Goal: Task Accomplishment & Management: Manage account settings

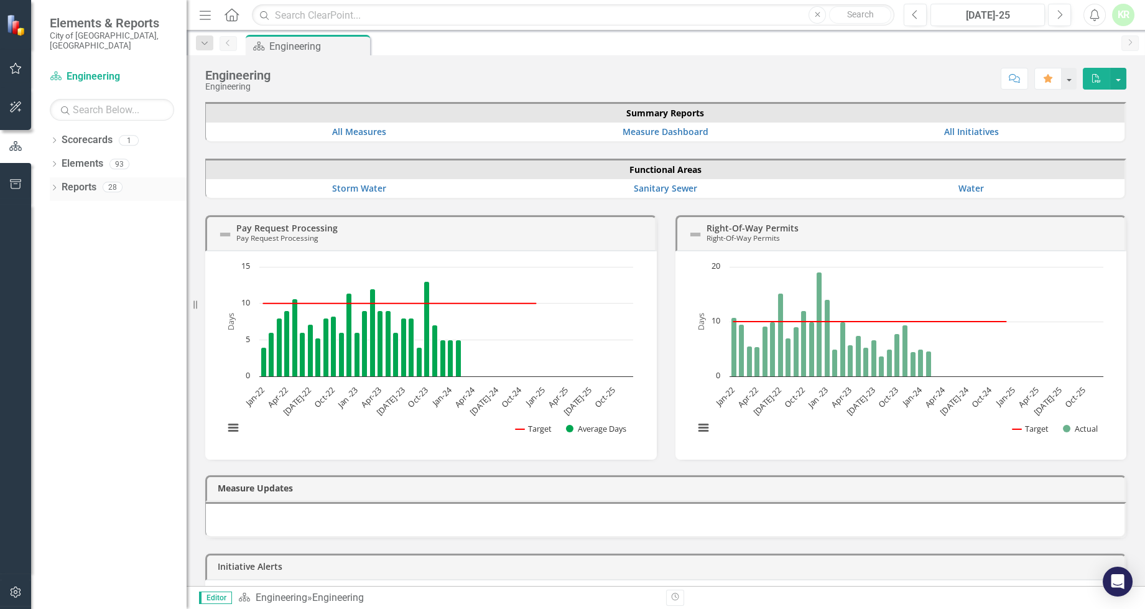
click at [53, 185] on icon "Dropdown" at bounding box center [54, 188] width 9 height 7
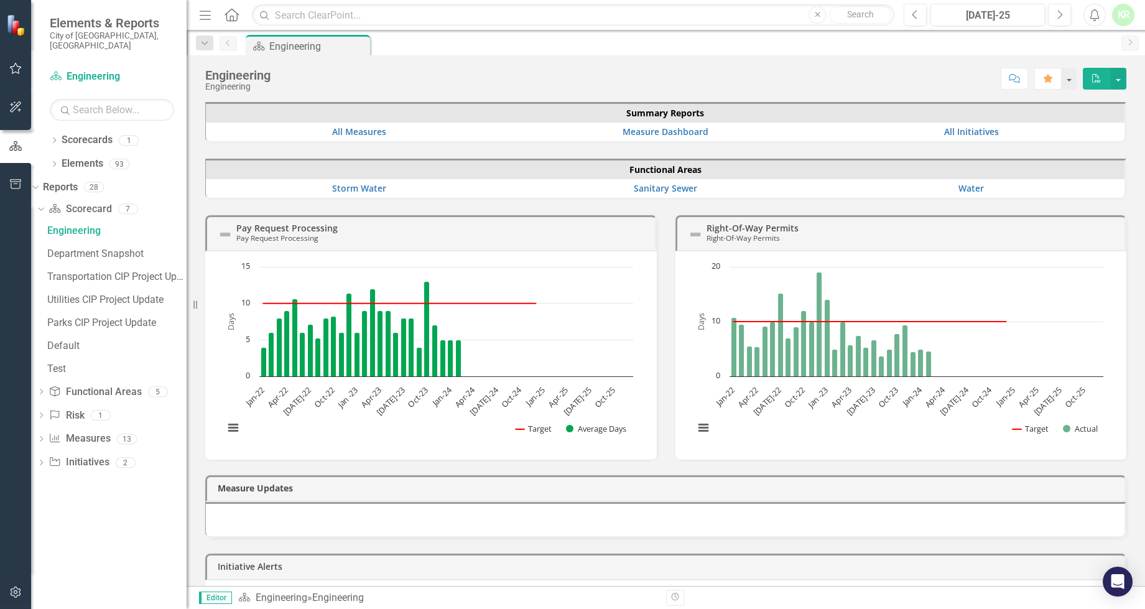
click at [79, 481] on div "Dropdown Reports 28 Dropdown Scorecard Scorecard 7 Engineering Department Snaps…" at bounding box center [108, 335] width 155 height 317
click at [275, 44] on div "Engineering" at bounding box center [310, 47] width 82 height 16
click at [1118, 78] on button "button" at bounding box center [1118, 79] width 16 height 22
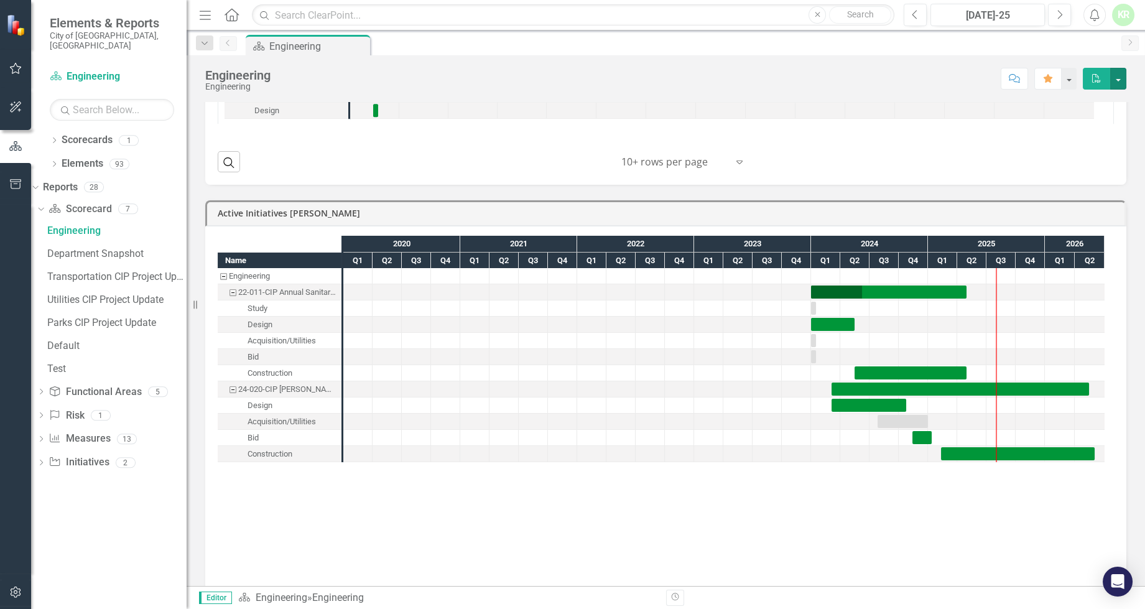
scroll to position [1042, 0]
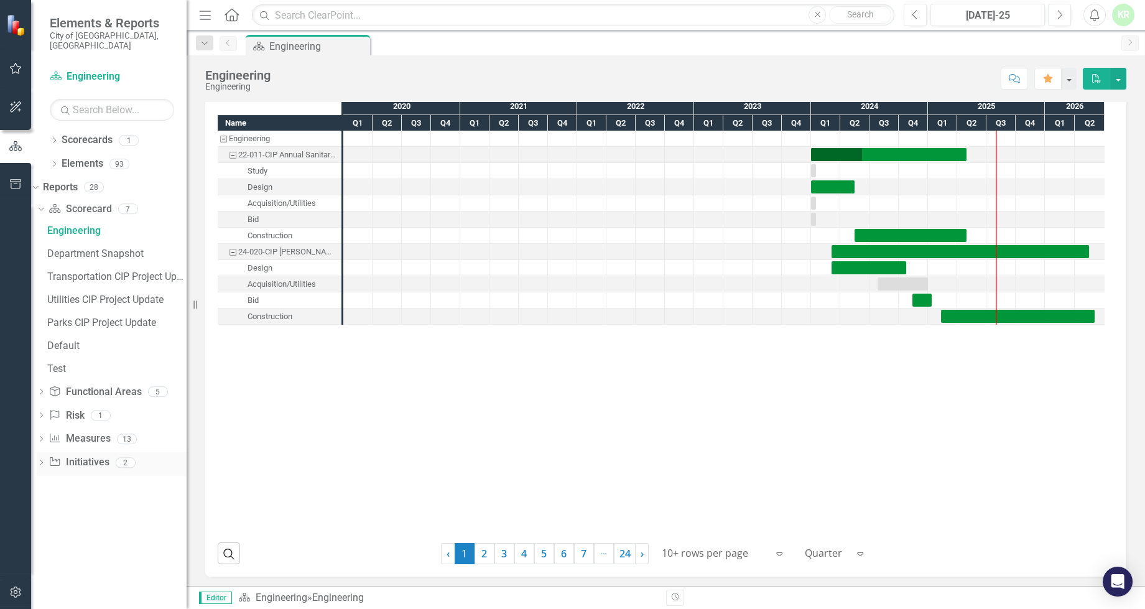
click at [45, 460] on icon "Dropdown" at bounding box center [41, 463] width 9 height 7
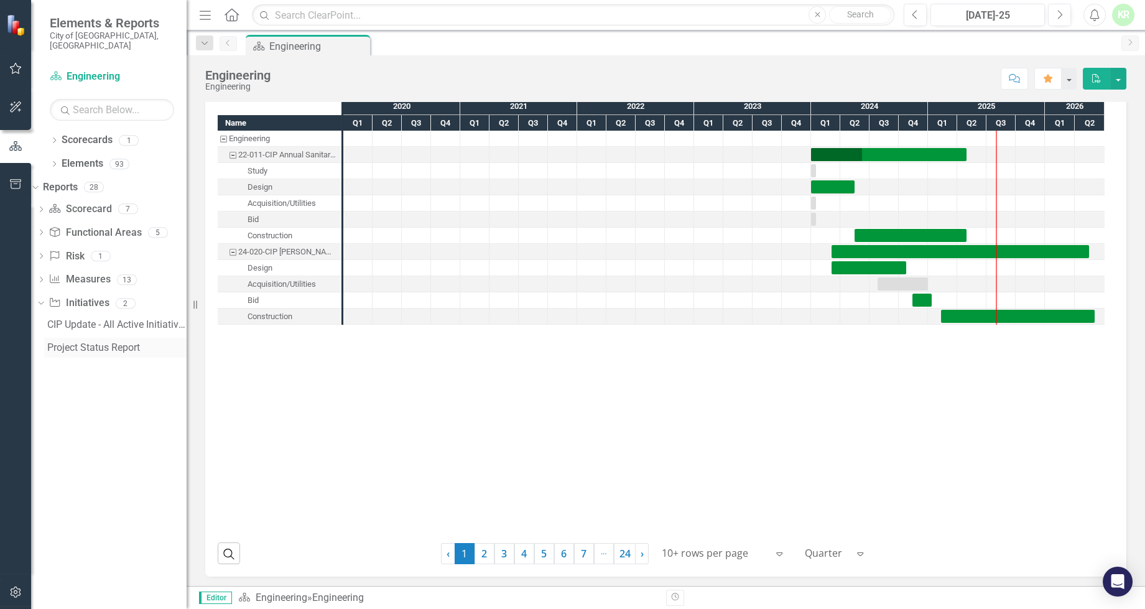
click at [111, 342] on div "Project Status Report" at bounding box center [116, 347] width 139 height 11
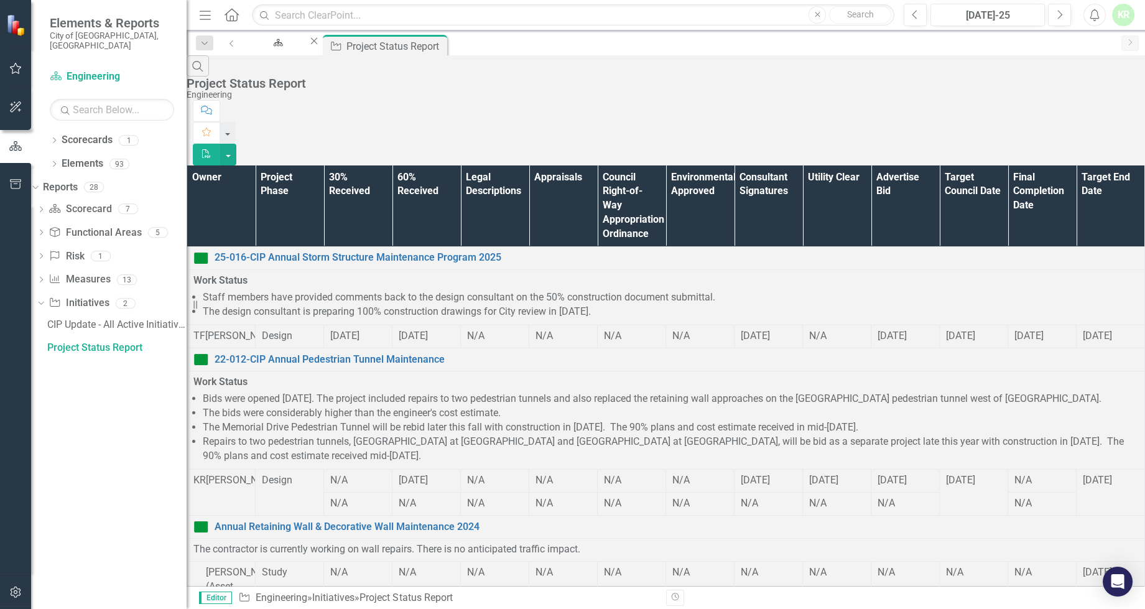
click at [81, 319] on div "CIP Update - All Active Initiatives" at bounding box center [116, 324] width 139 height 11
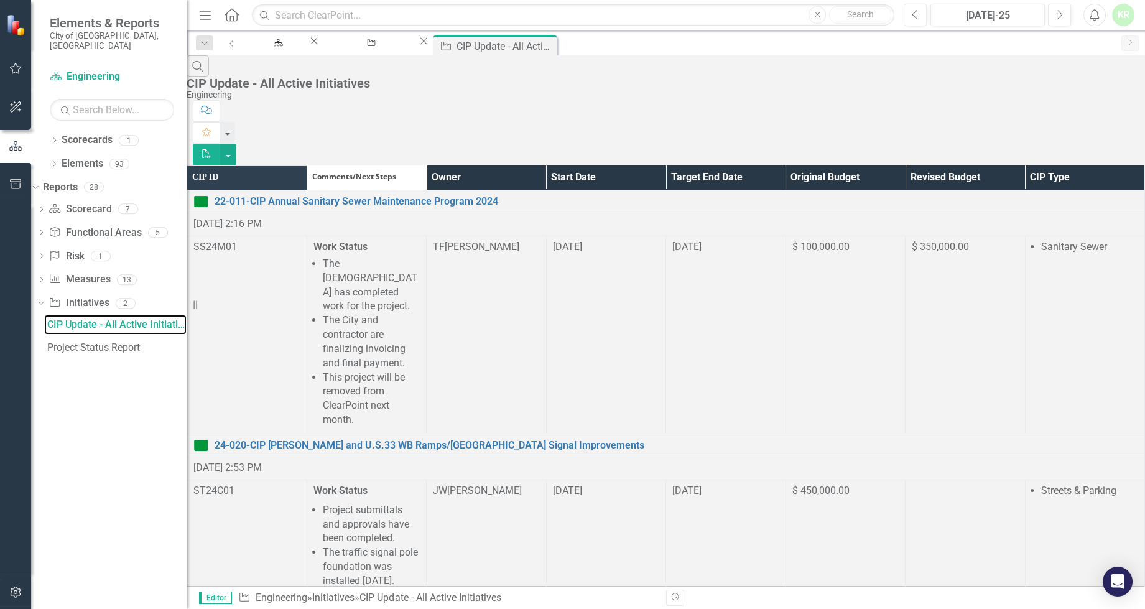
scroll to position [848, 0]
drag, startPoint x: 468, startPoint y: 330, endPoint x: 472, endPoint y: 336, distance: 7.3
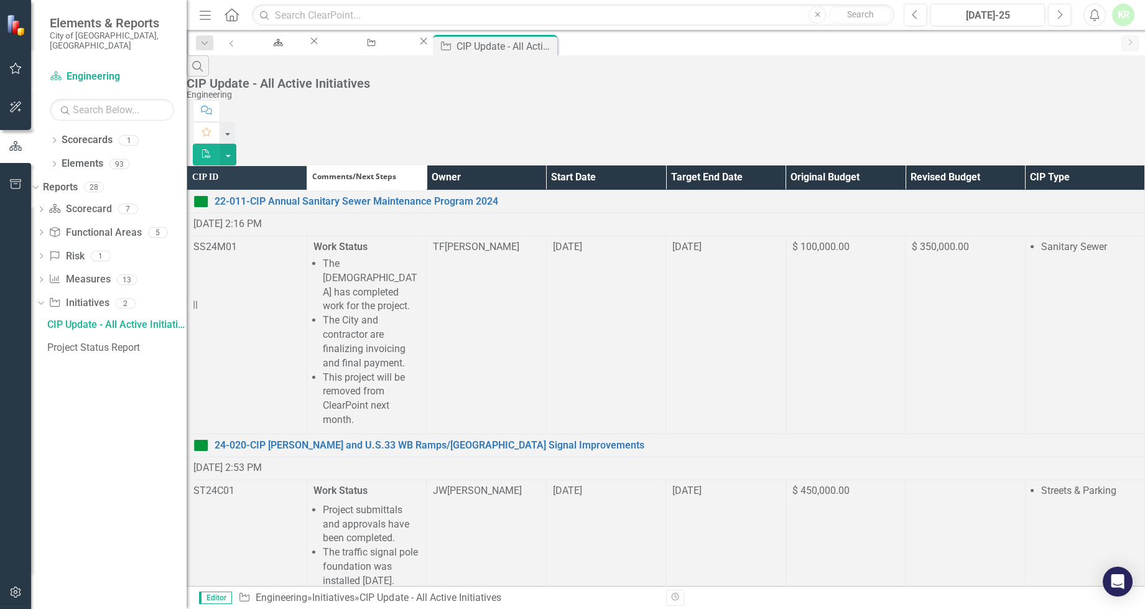
scroll to position [844, 0]
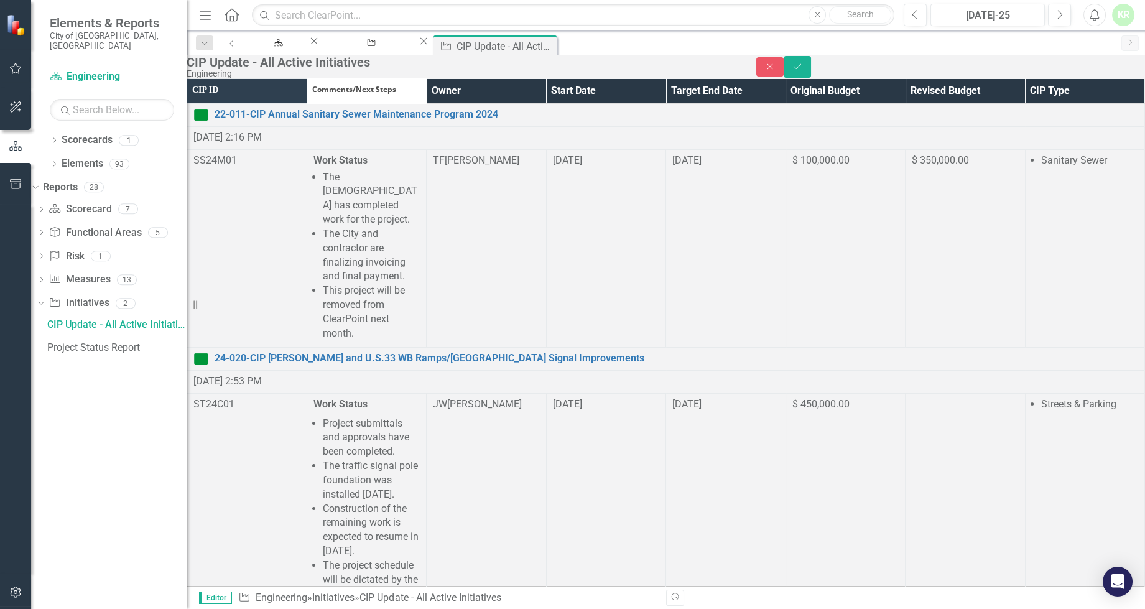
drag, startPoint x: 420, startPoint y: 1875, endPoint x: 408, endPoint y: 1848, distance: 29.2
click at [803, 71] on icon "Save" at bounding box center [797, 66] width 11 height 9
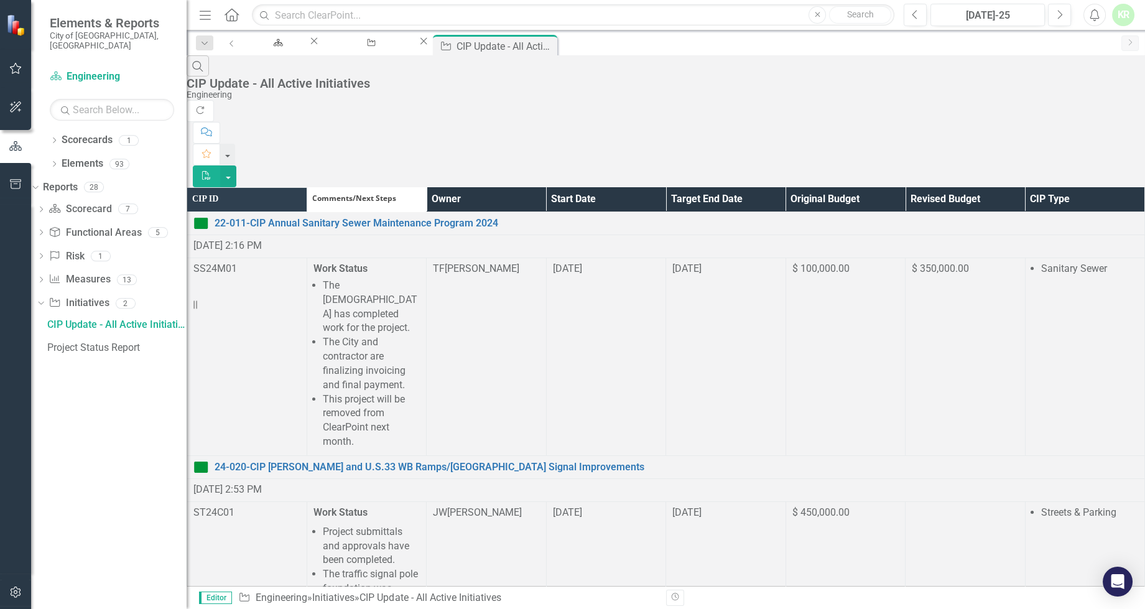
scroll to position [4127, 0]
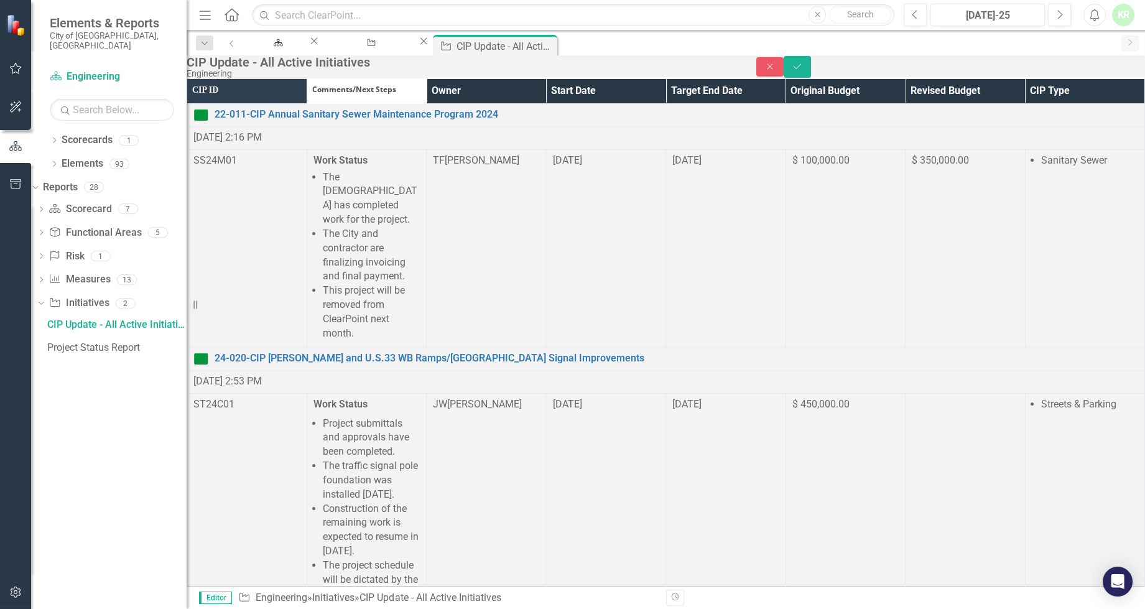
scroll to position [0, 0]
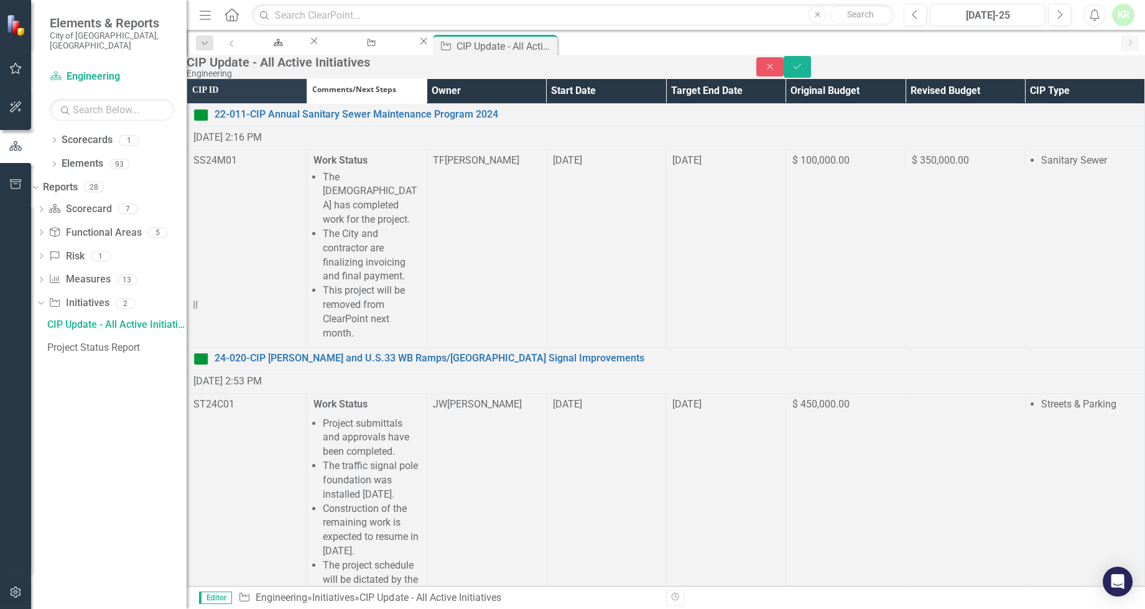
scroll to position [18, 0]
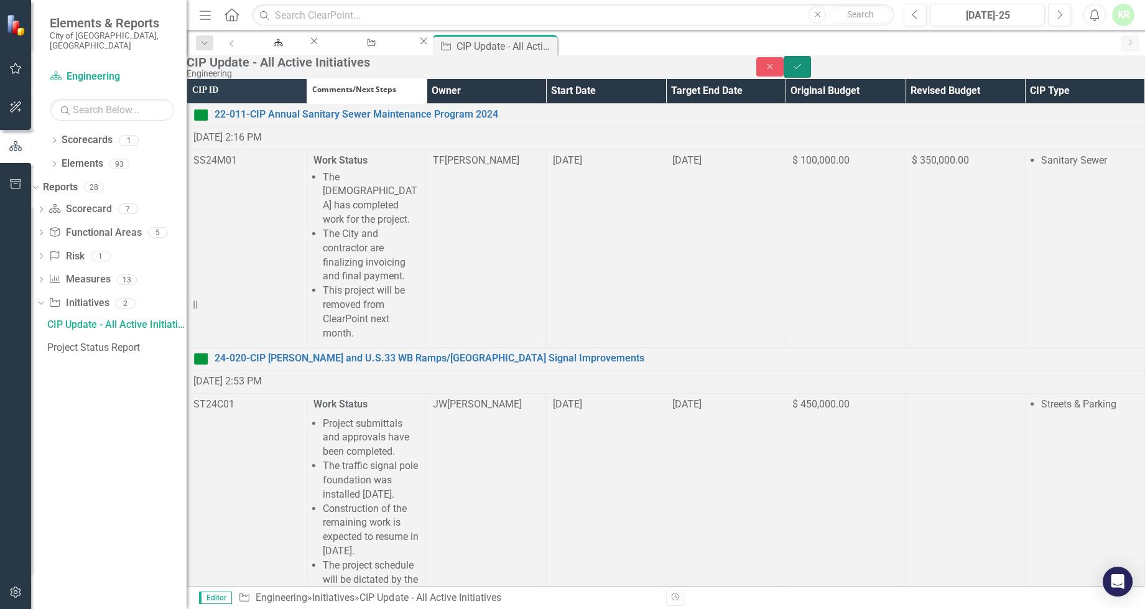
click at [803, 71] on icon "Save" at bounding box center [797, 66] width 11 height 9
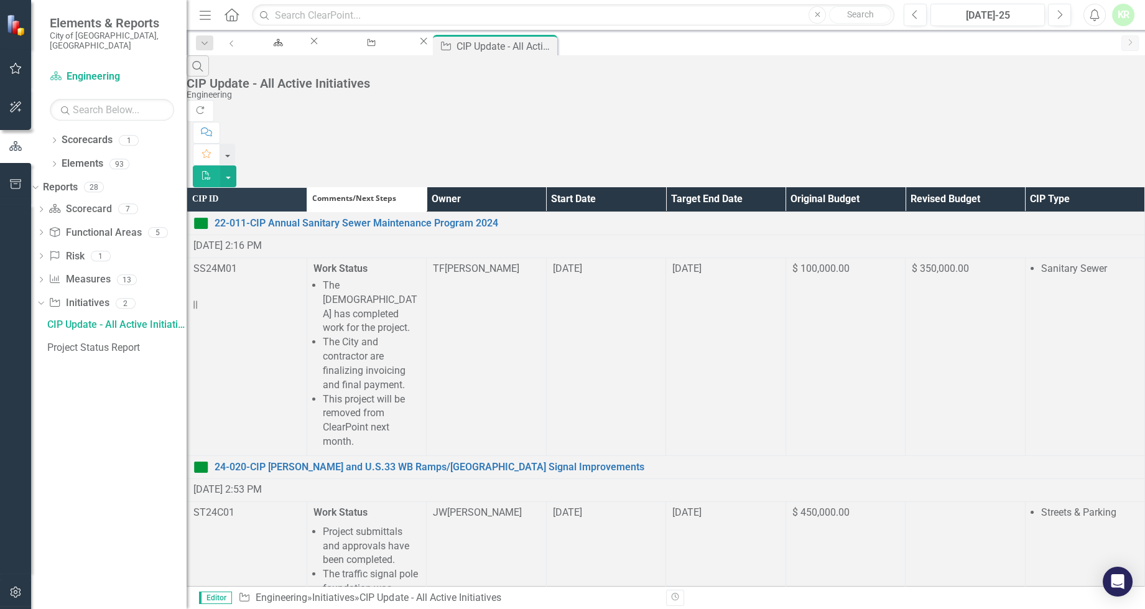
scroll to position [4183, 0]
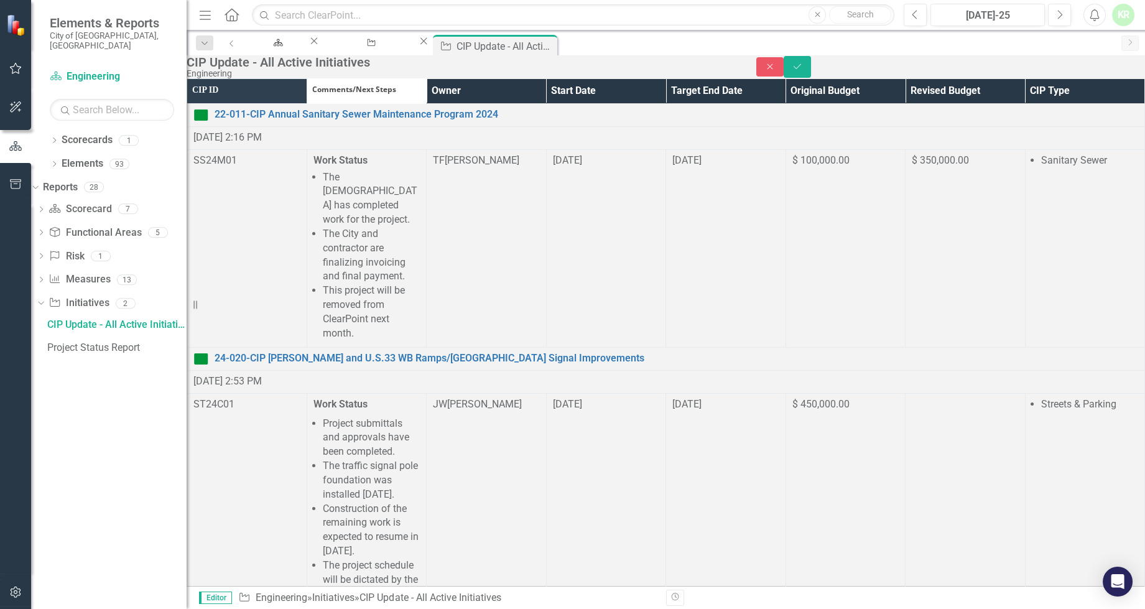
scroll to position [0, 0]
click at [803, 71] on icon "Save" at bounding box center [797, 66] width 11 height 9
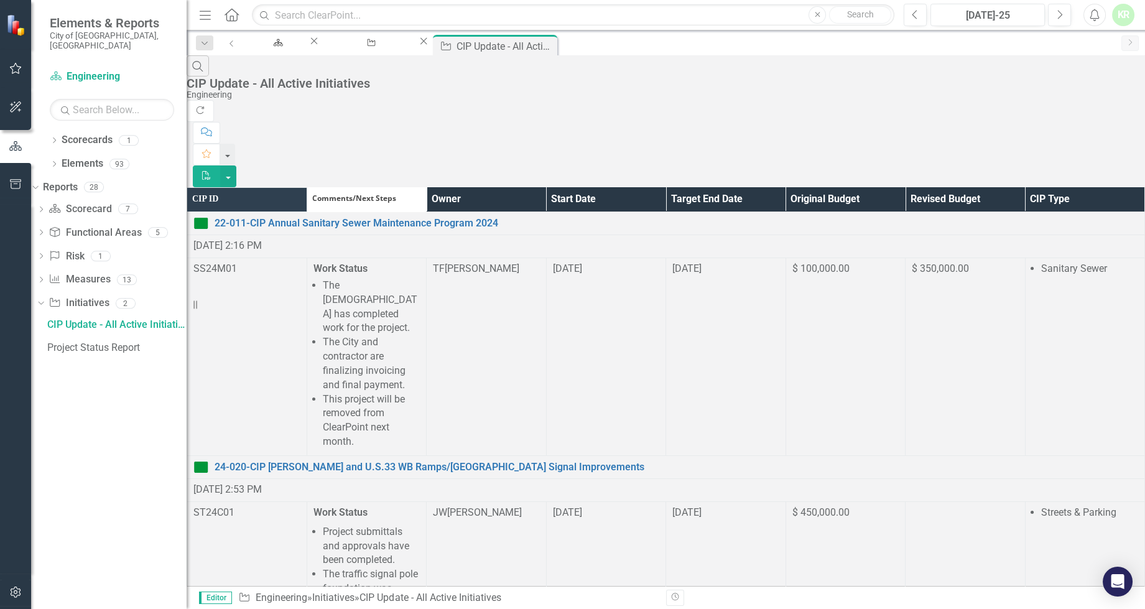
scroll to position [5710, 0]
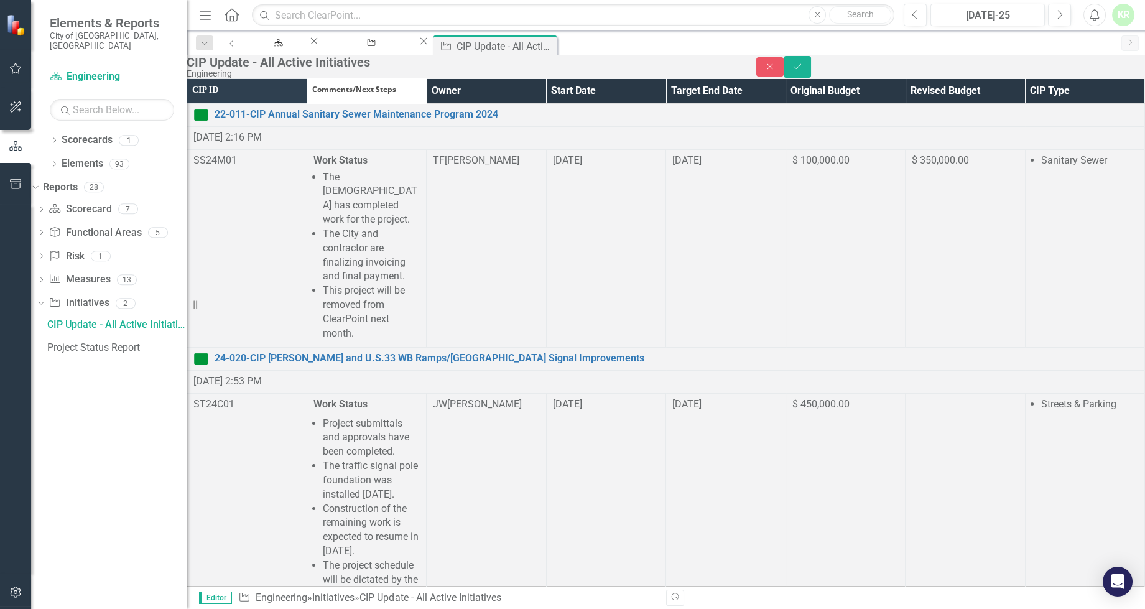
scroll to position [62, 0]
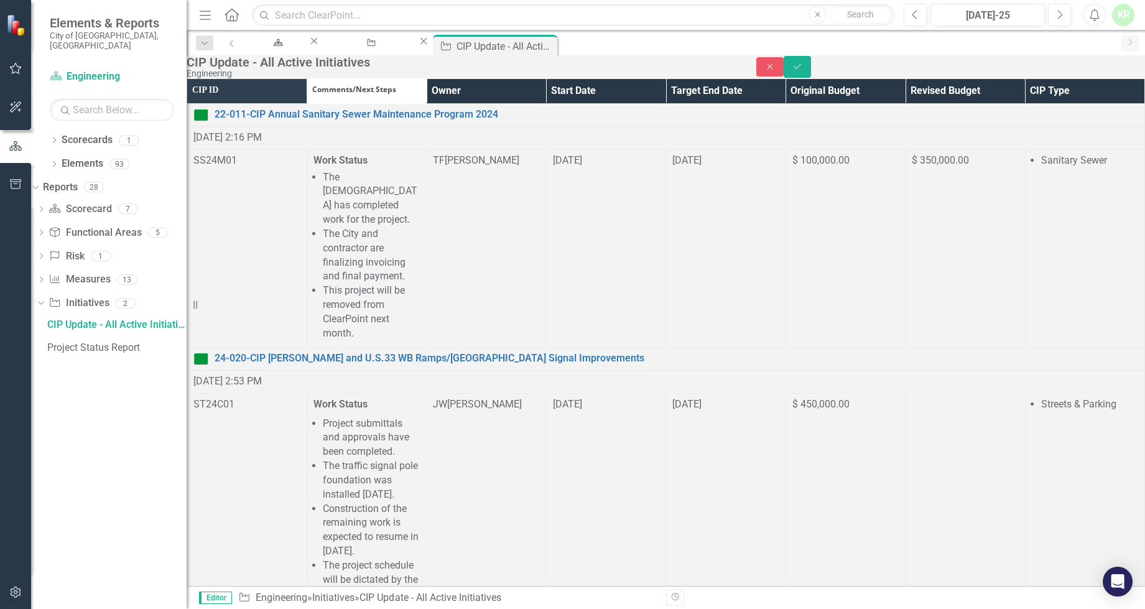
scroll to position [152, 0]
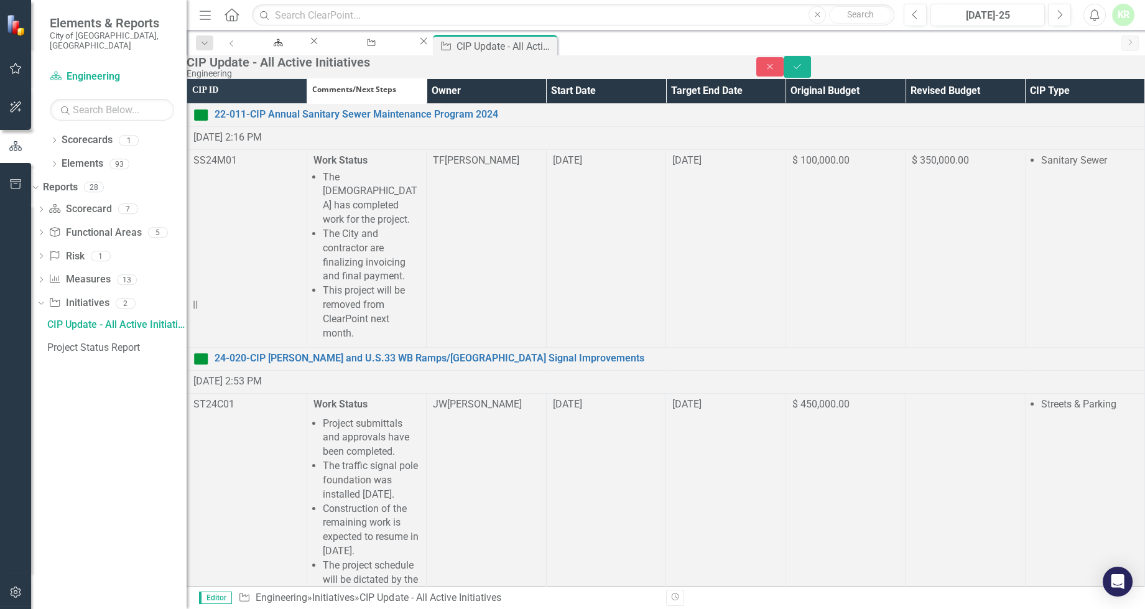
scroll to position [56, 0]
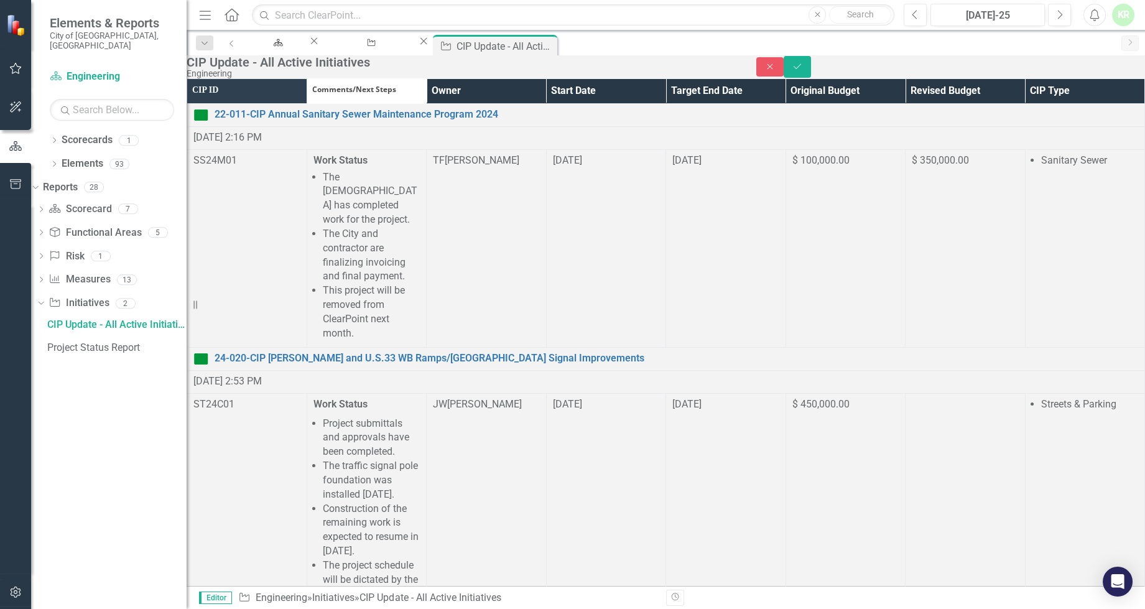
click at [803, 70] on icon "Save" at bounding box center [797, 66] width 11 height 9
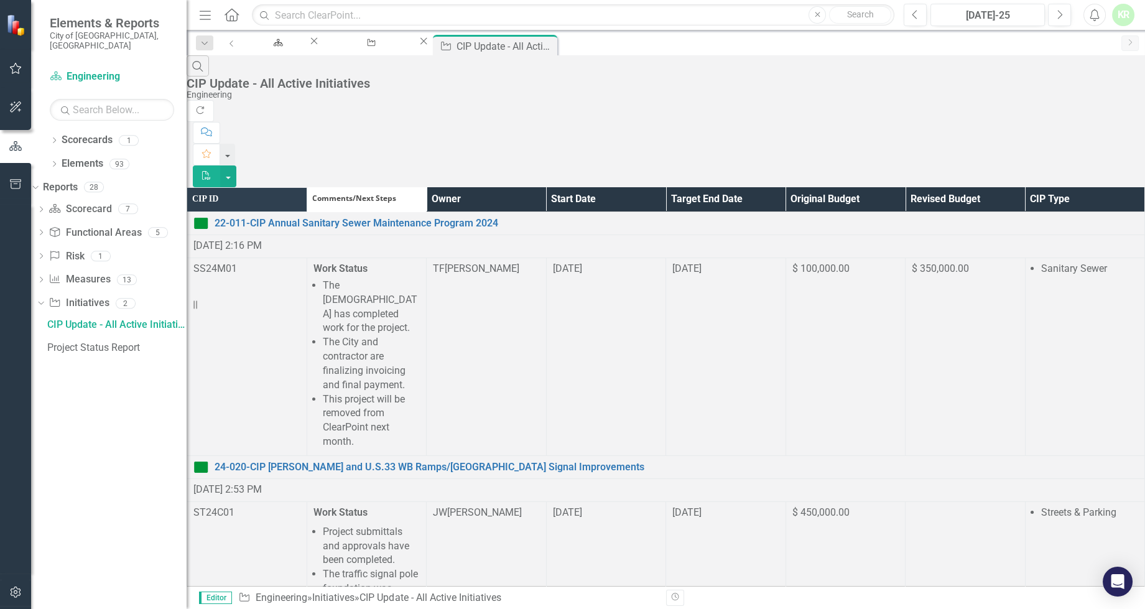
scroll to position [5766, 0]
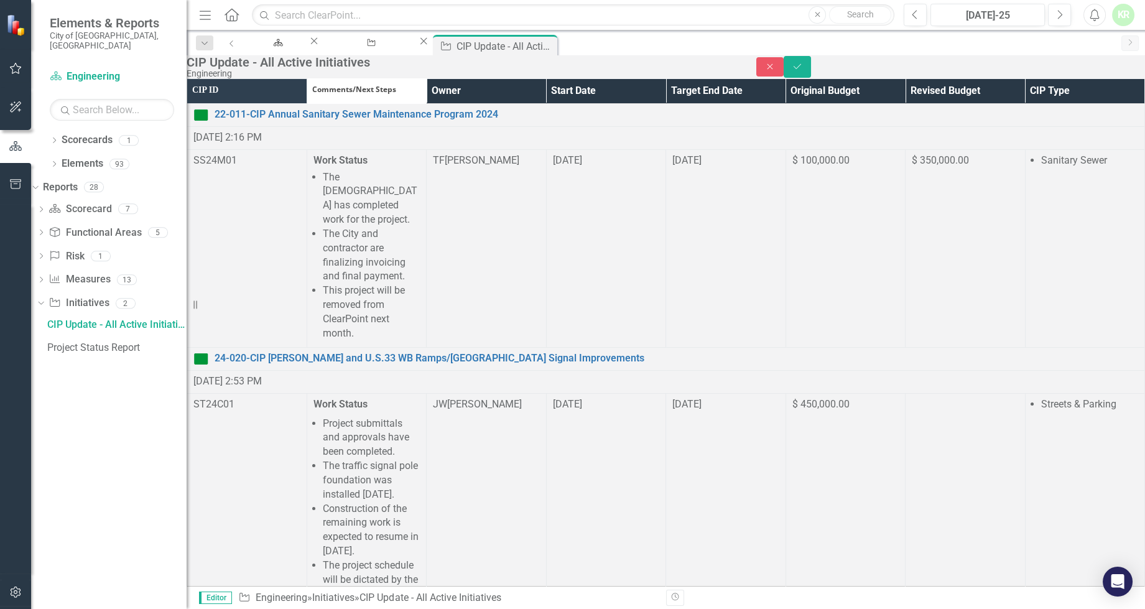
scroll to position [167, 0]
click at [803, 71] on icon "Save" at bounding box center [797, 66] width 11 height 9
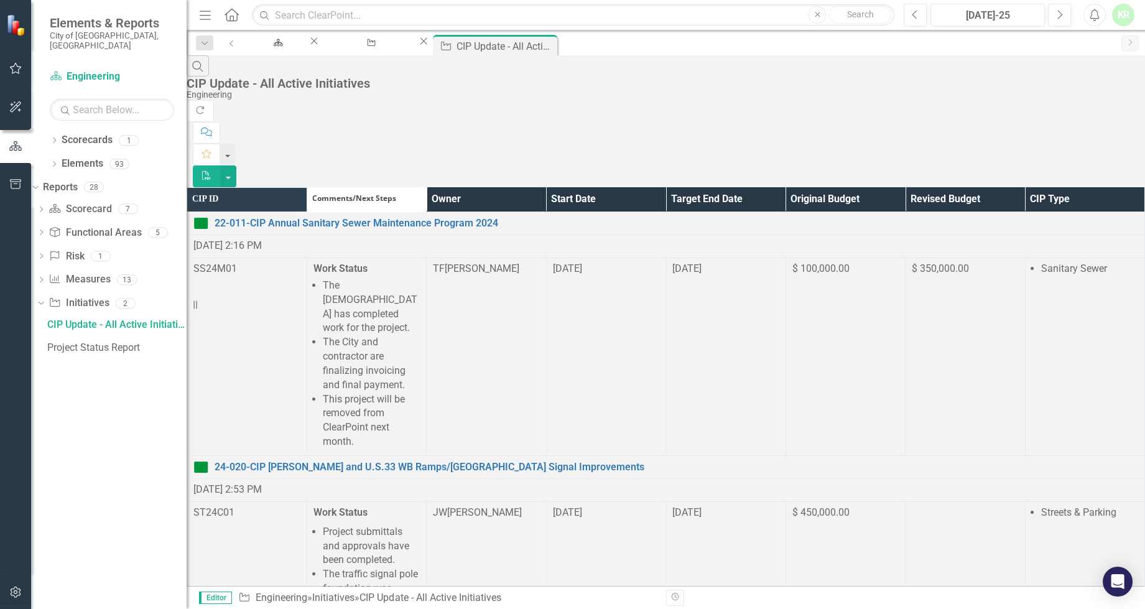
scroll to position [6275, 0]
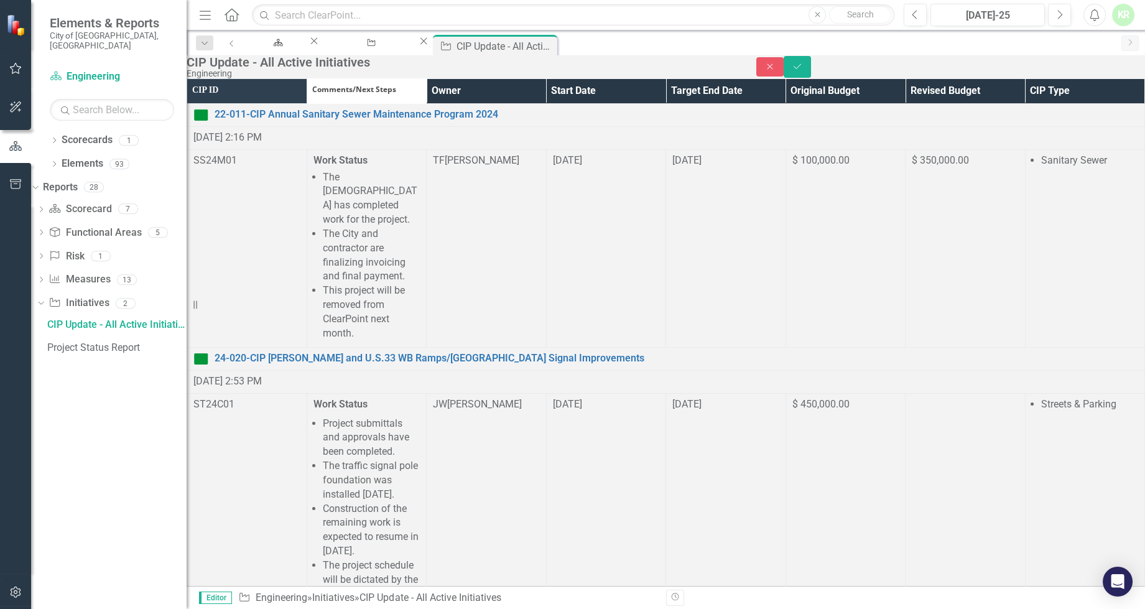
scroll to position [111, 0]
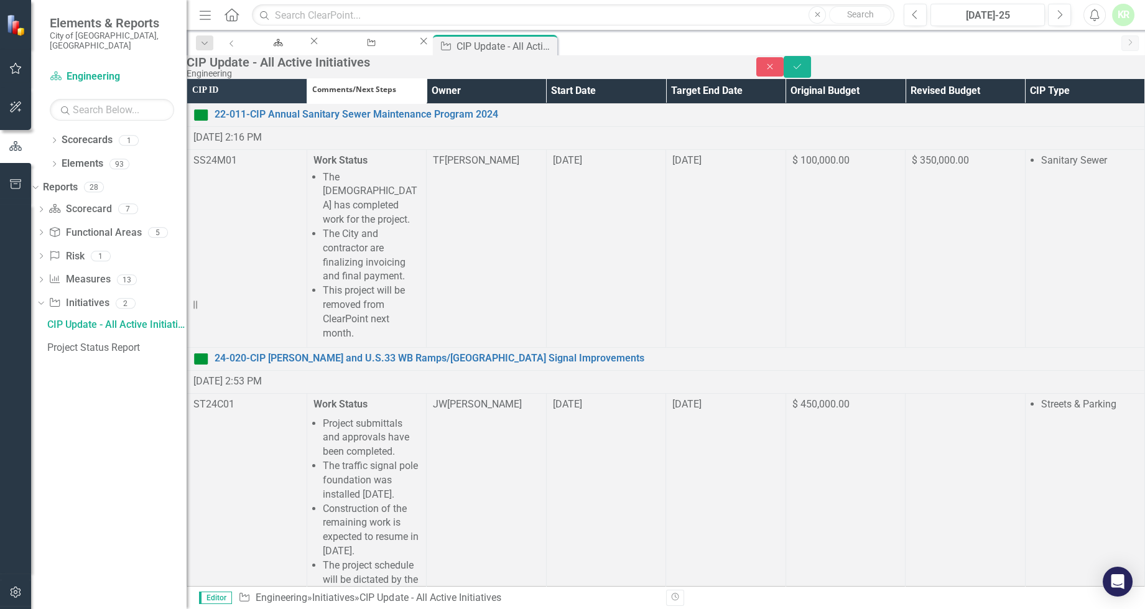
click at [803, 71] on icon "Save" at bounding box center [797, 66] width 11 height 9
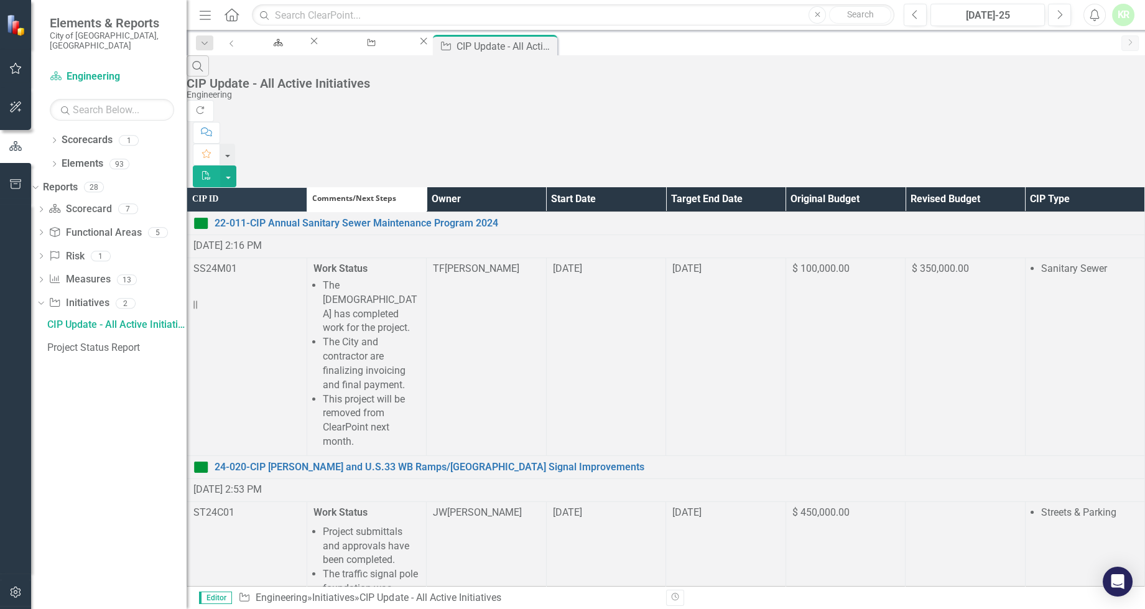
scroll to position [10021, 0]
click at [574, 80] on div "Search CIP Update - All Active Initiatives Engineering" at bounding box center [666, 77] width 958 height 45
click at [1074, 42] on div "Scorecard Engineering Close Initiative Project Status Report Close Initiative C…" at bounding box center [679, 45] width 871 height 20
click at [1057, 12] on icon "Next" at bounding box center [1059, 14] width 7 height 11
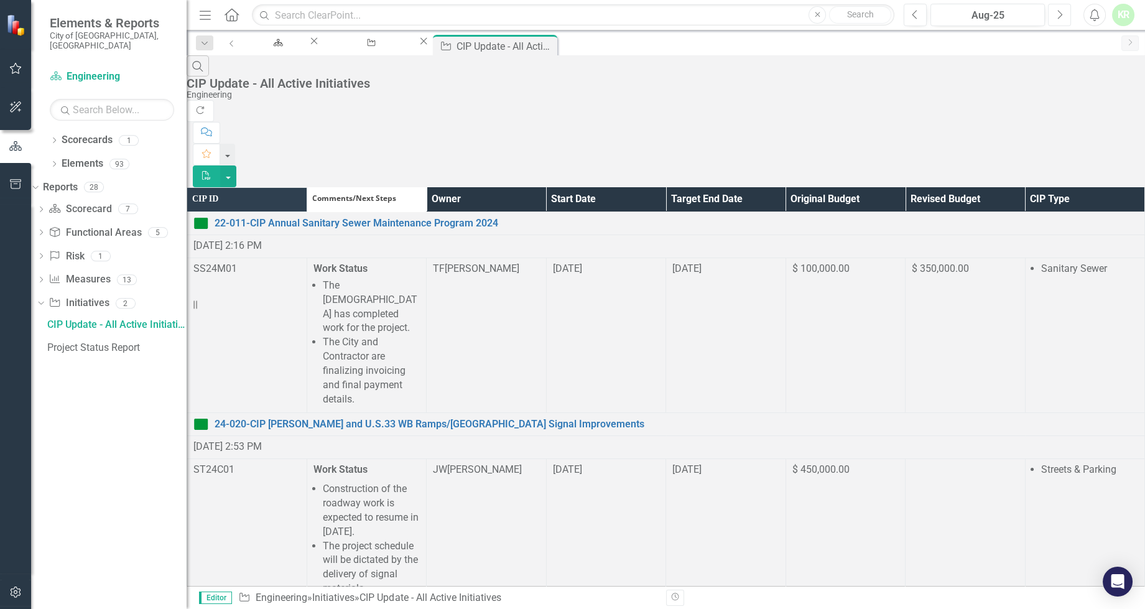
scroll to position [622, 0]
click at [1057, 14] on icon "Next" at bounding box center [1059, 14] width 7 height 11
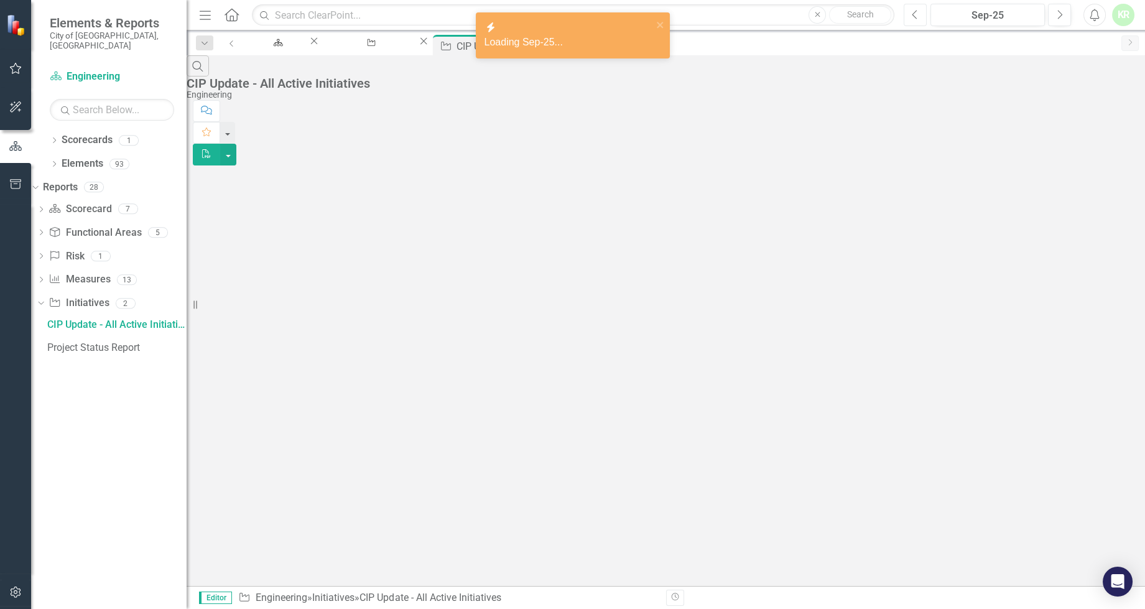
click at [912, 12] on icon "Previous" at bounding box center [915, 14] width 7 height 11
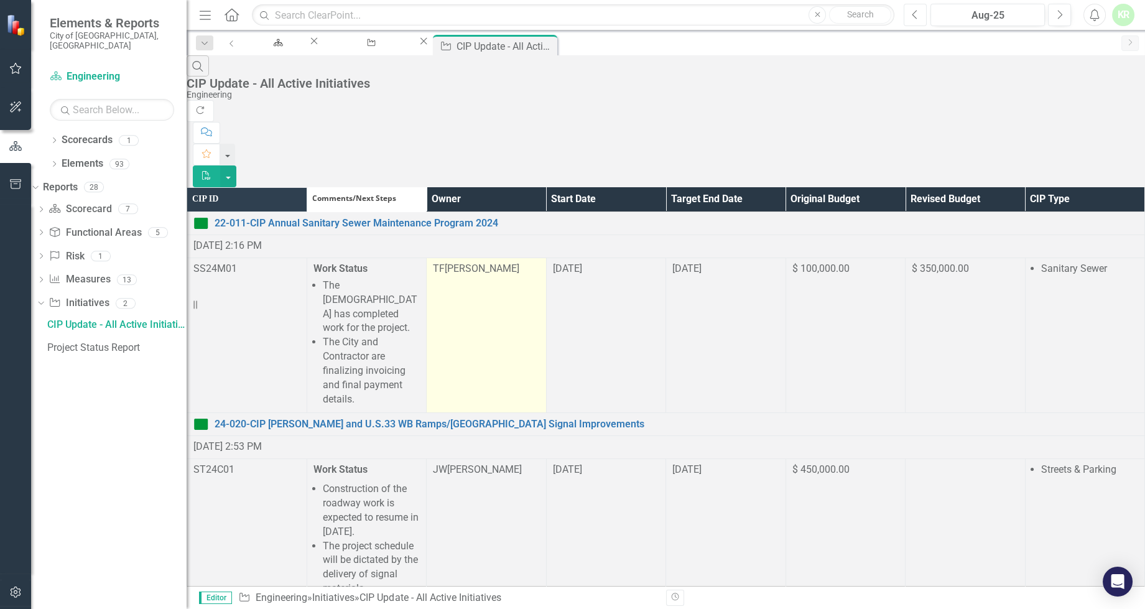
scroll to position [791, 0]
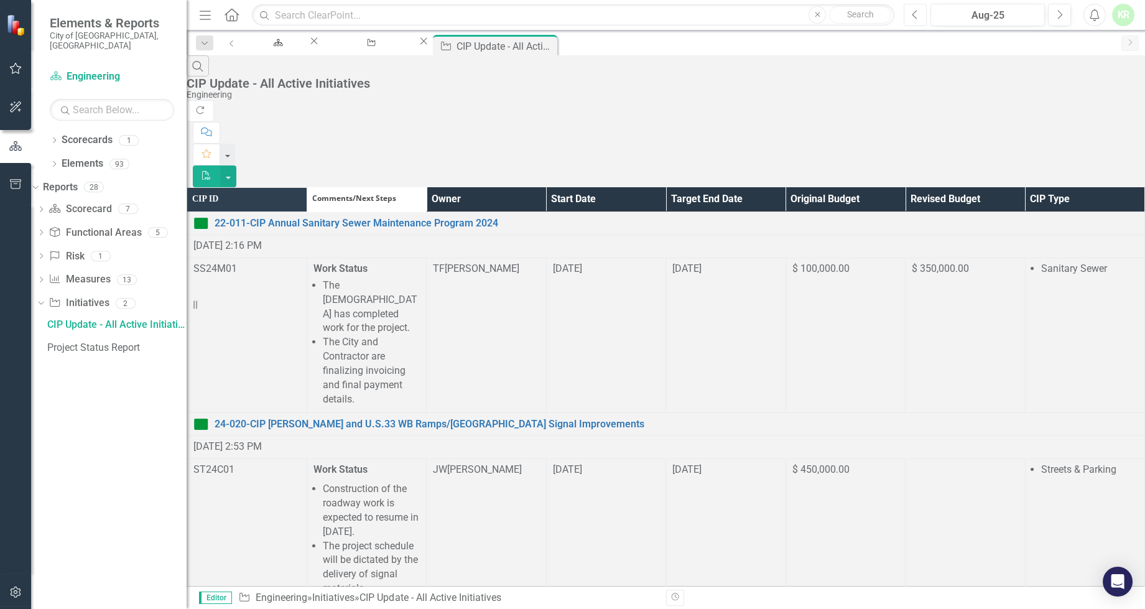
click at [916, 13] on icon "Previous" at bounding box center [915, 14] width 7 height 11
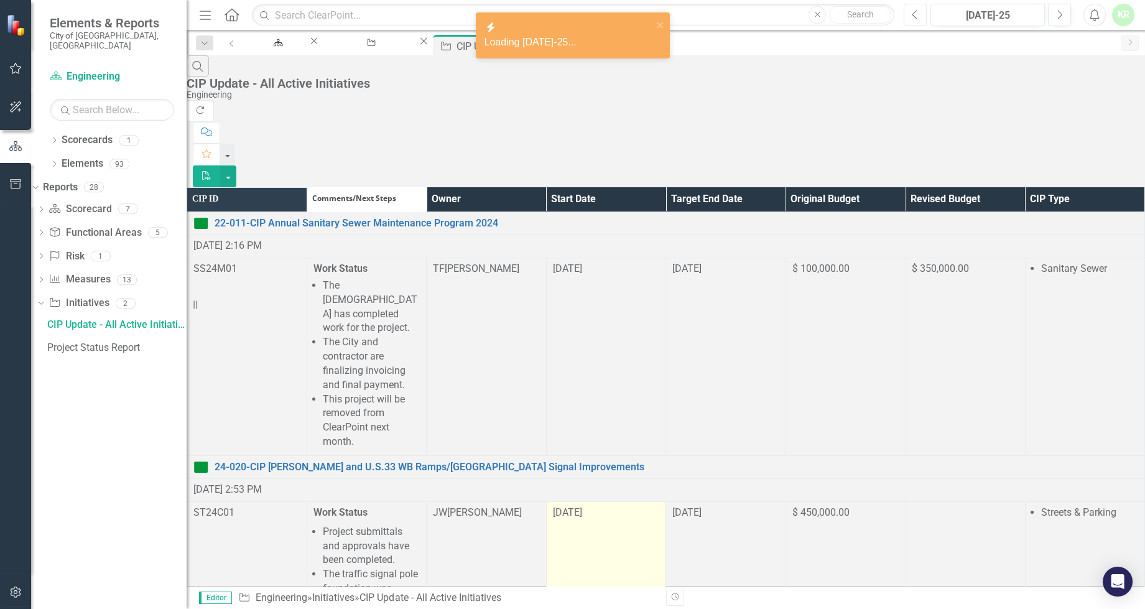
scroll to position [113, 0]
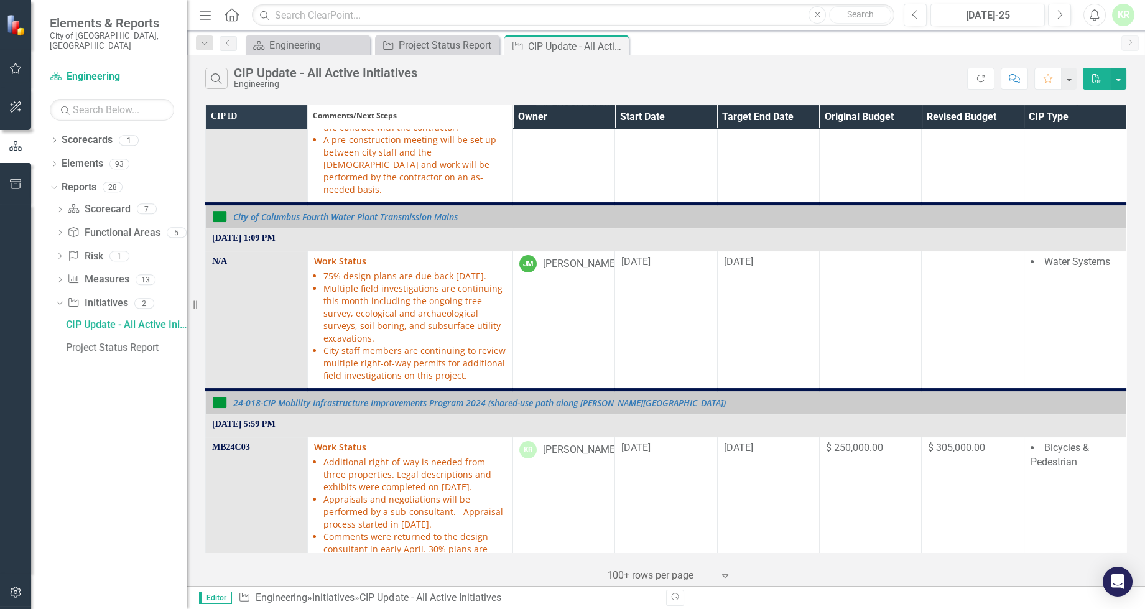
scroll to position [784, 0]
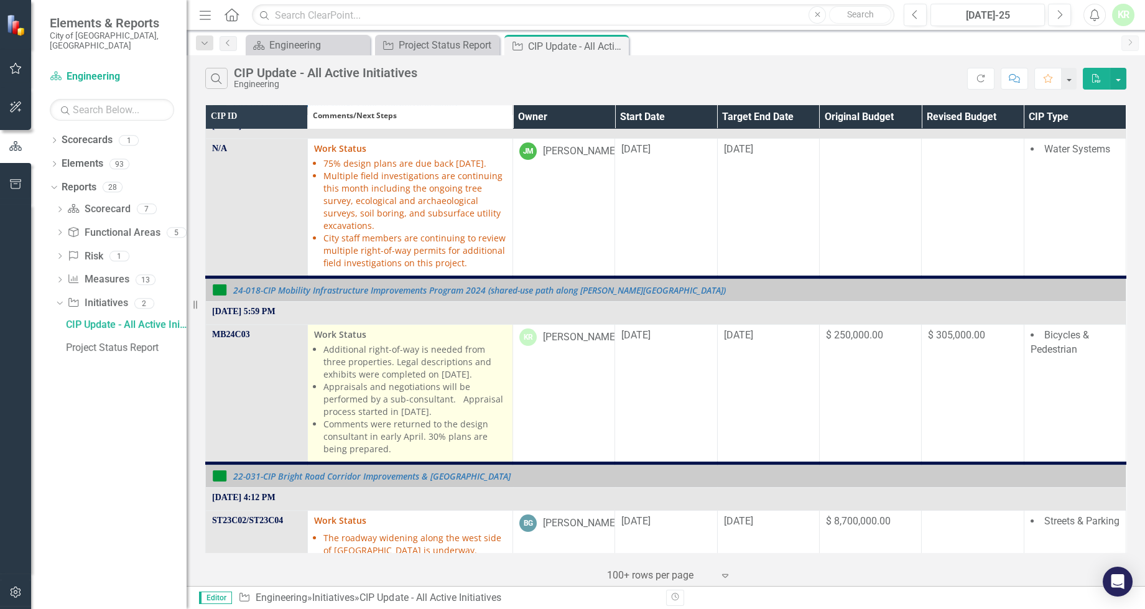
click at [381, 333] on p "Work Status" at bounding box center [410, 334] width 192 height 12
drag, startPoint x: 381, startPoint y: 333, endPoint x: 371, endPoint y: 334, distance: 10.0
click at [371, 334] on p "Work Status" at bounding box center [410, 334] width 192 height 12
drag, startPoint x: 371, startPoint y: 334, endPoint x: 334, endPoint y: 381, distance: 59.7
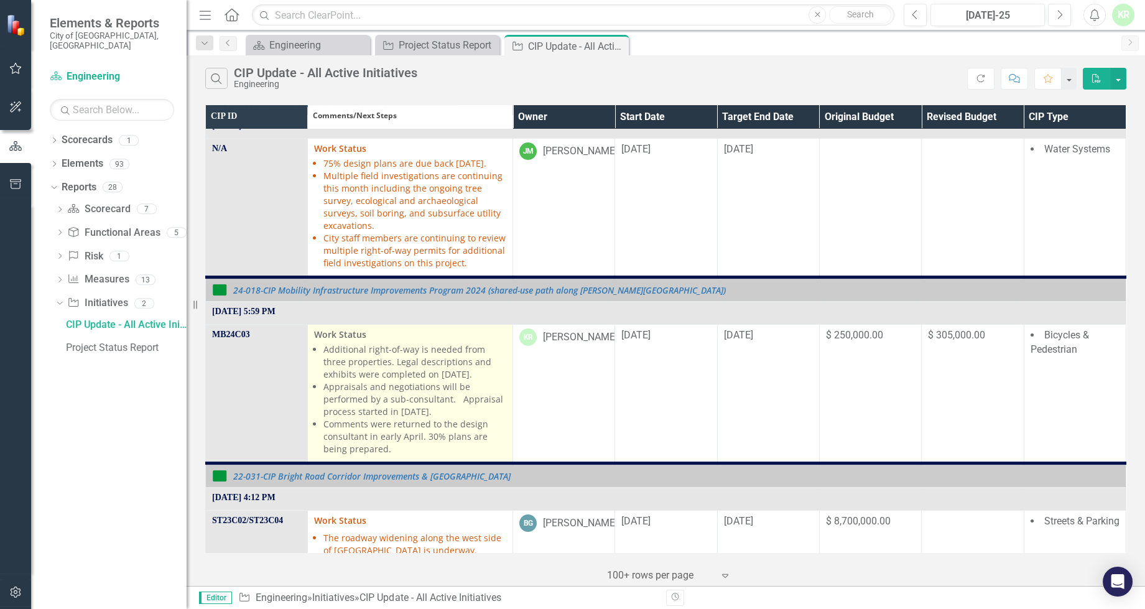
click at [334, 381] on li "Appraisals and negotiations will be performed by a sub-consultant. Appraisal pr…" at bounding box center [414, 399] width 183 height 37
click at [404, 332] on p "Work Status" at bounding box center [410, 334] width 192 height 12
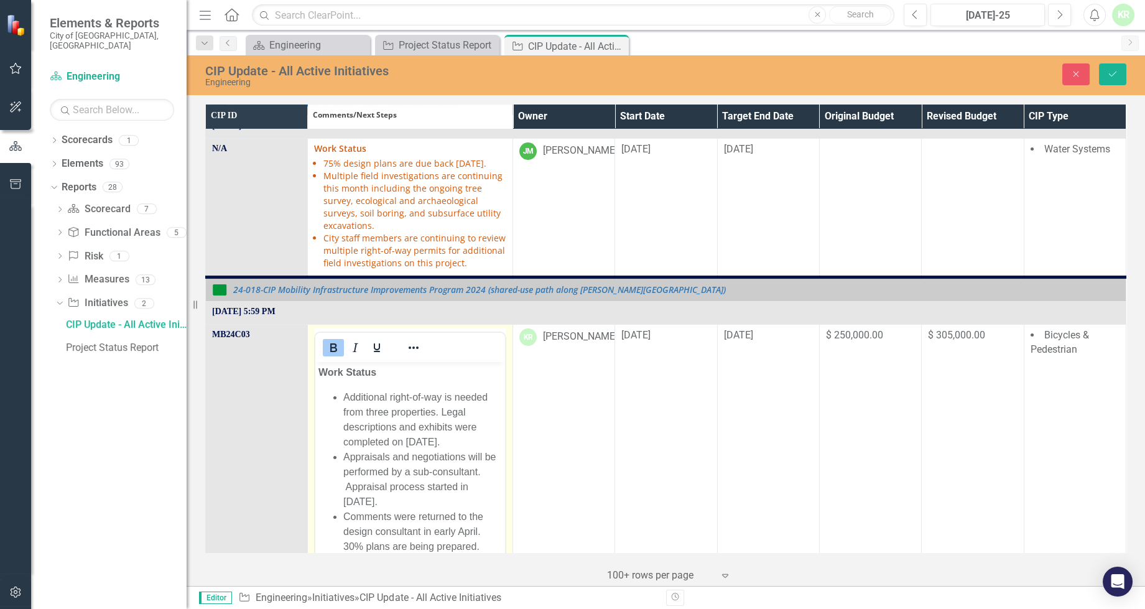
scroll to position [840, 0]
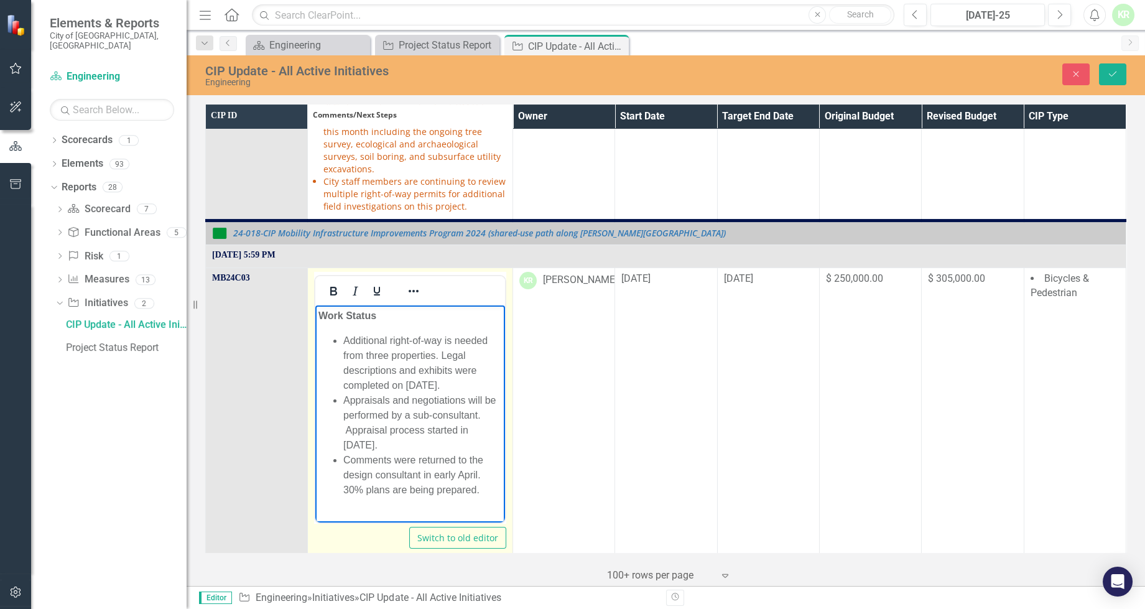
drag, startPoint x: 343, startPoint y: 338, endPoint x: 490, endPoint y: 501, distance: 219.3
click at [490, 501] on body "Work Status Additional right-of-way is needed from three properties. Legal desc…" at bounding box center [410, 407] width 190 height 205
copy ul "Additional right-of-way is needed from three properties. Legal descriptions and…"
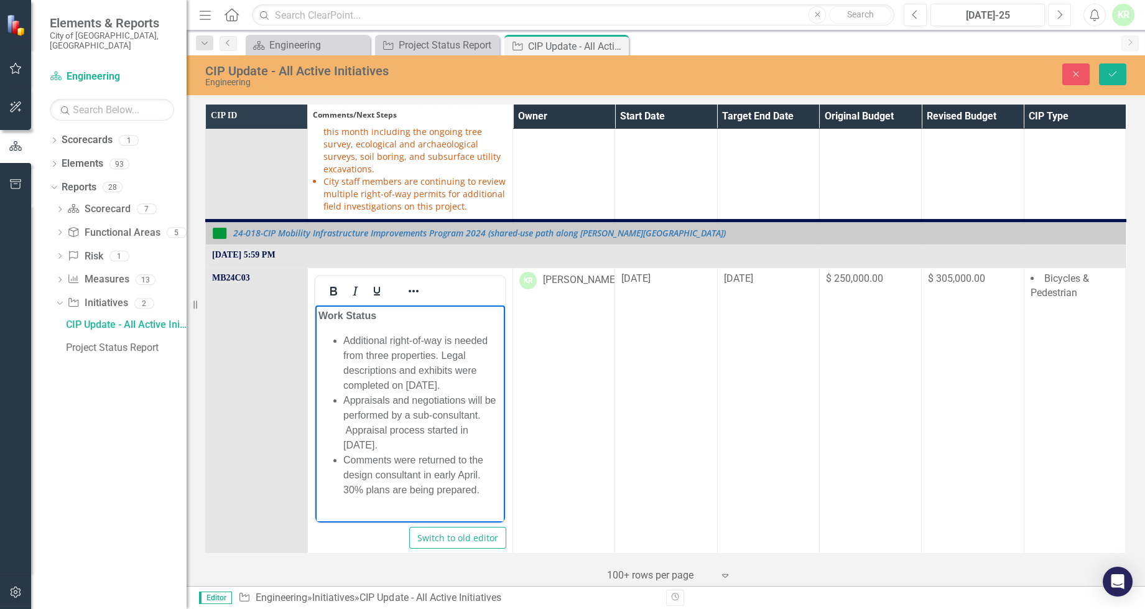
click at [1058, 14] on icon "Next" at bounding box center [1059, 14] width 7 height 11
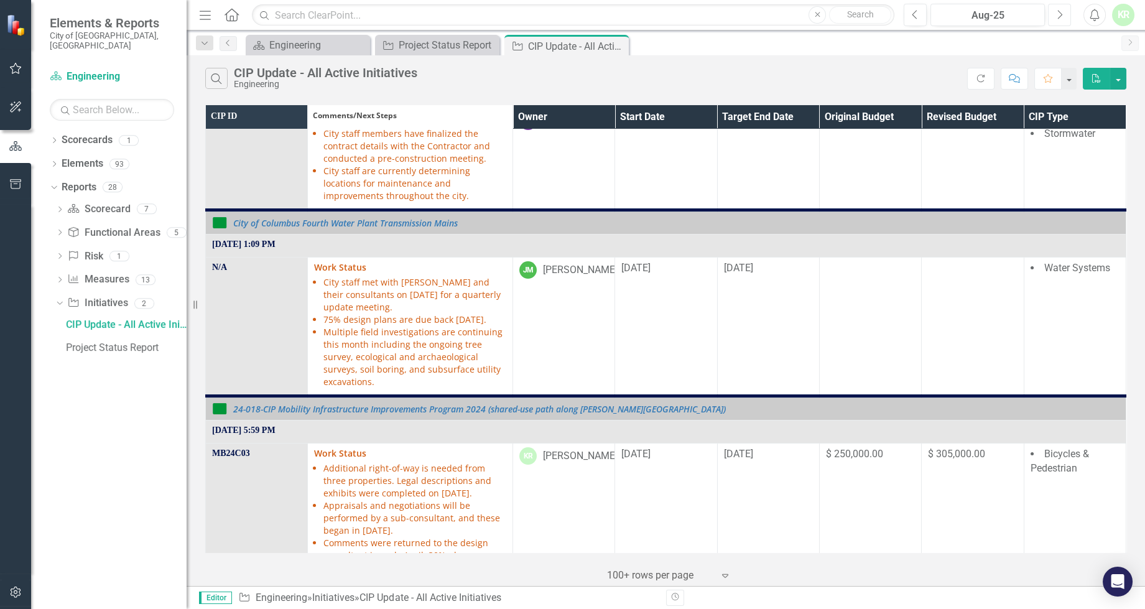
scroll to position [734, 0]
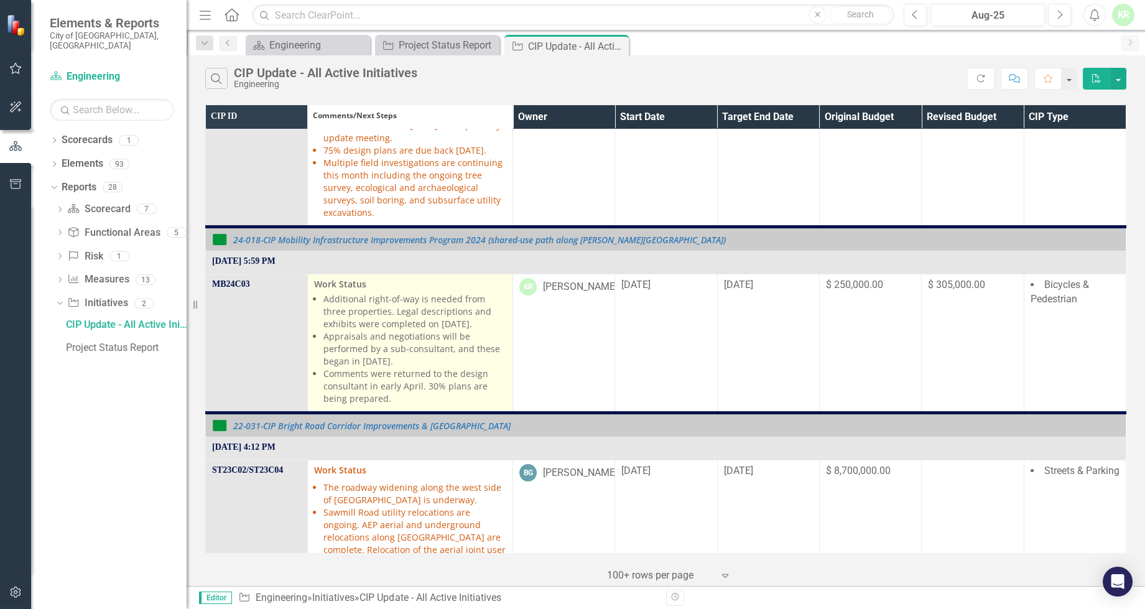
click at [493, 330] on li "Additional right-of-way is needed from three properties. Legal descriptions and…" at bounding box center [414, 311] width 183 height 37
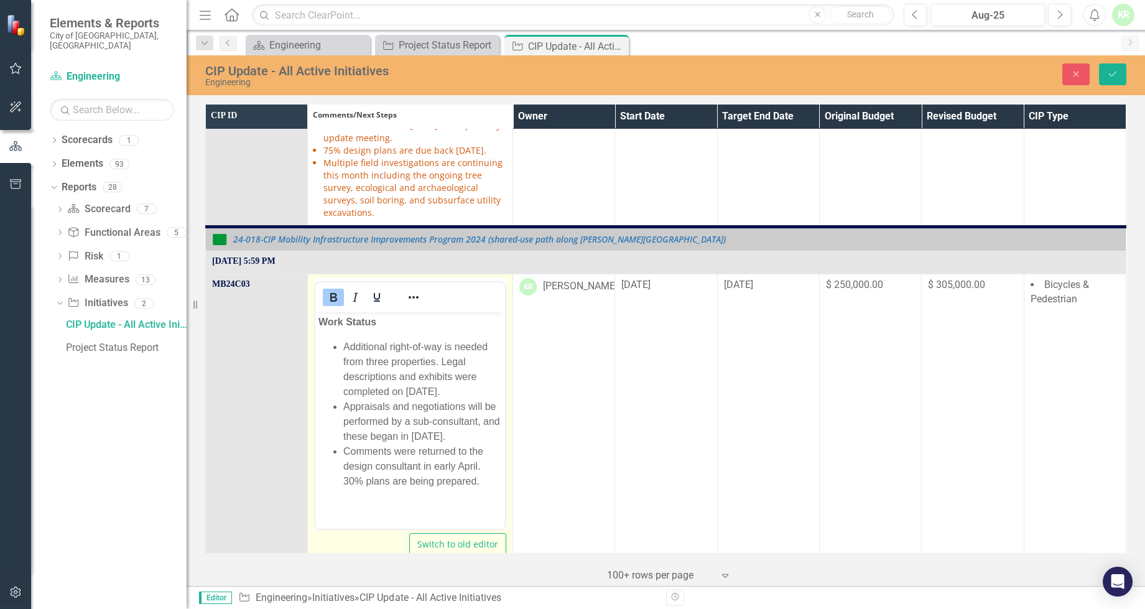
scroll to position [0, 0]
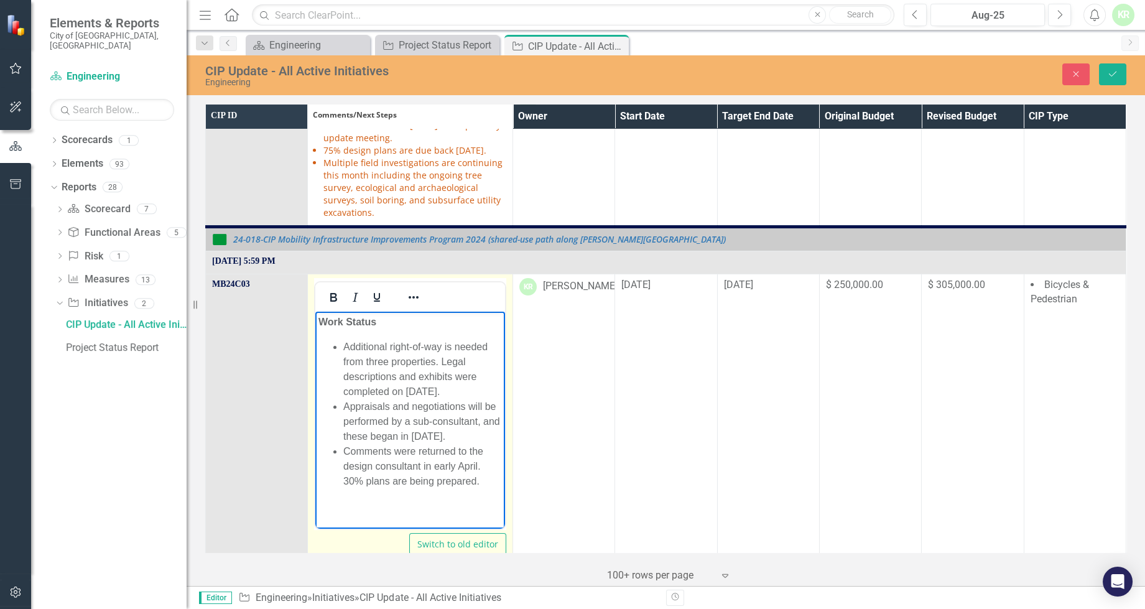
drag, startPoint x: 345, startPoint y: 341, endPoint x: 489, endPoint y: 507, distance: 219.5
click at [489, 501] on html "Work Status Additional right-of-way is needed from three properties. Legal desc…" at bounding box center [410, 406] width 190 height 190
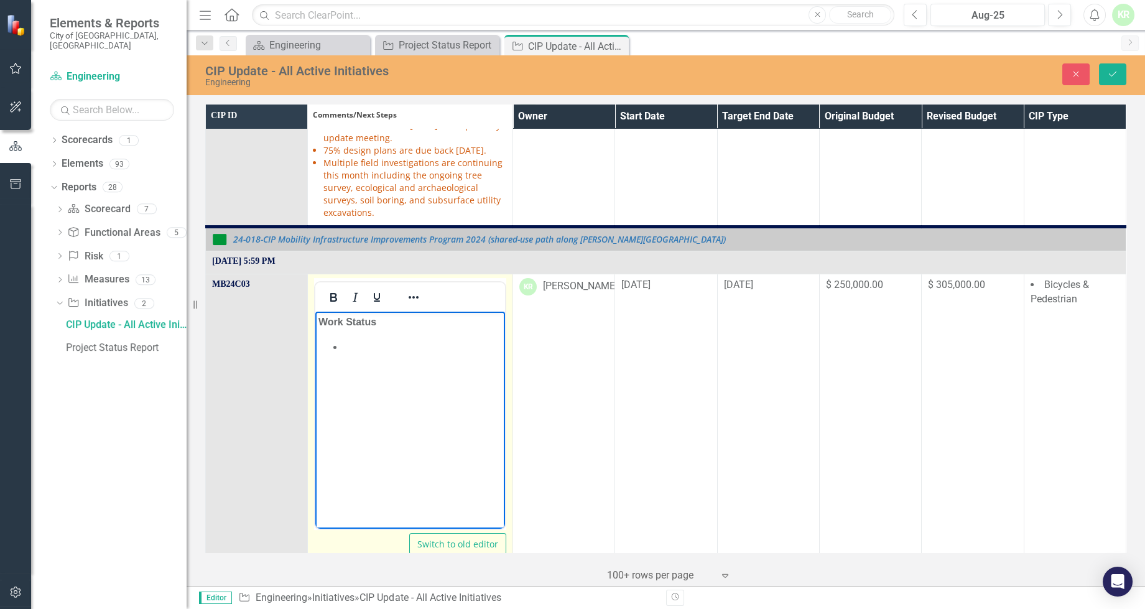
click at [339, 345] on ul "Rich Text Area. Press ALT-0 for help." at bounding box center [409, 346] width 183 height 15
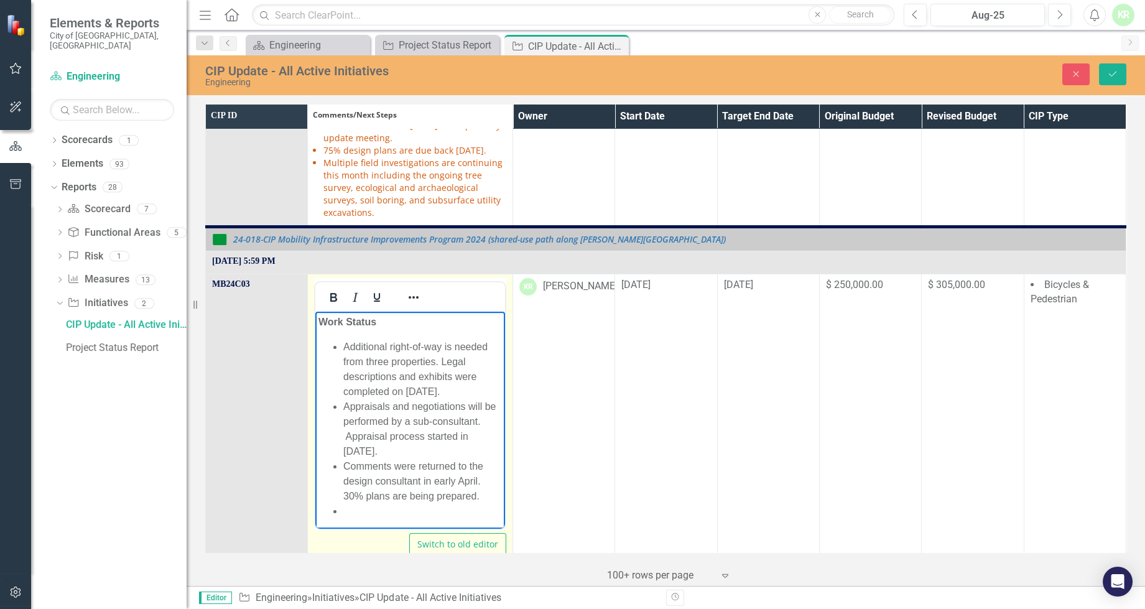
scroll to position [2, 0]
click at [484, 491] on li "Comments were returned to the design consultant in early April. 30% plans are b…" at bounding box center [422, 478] width 159 height 45
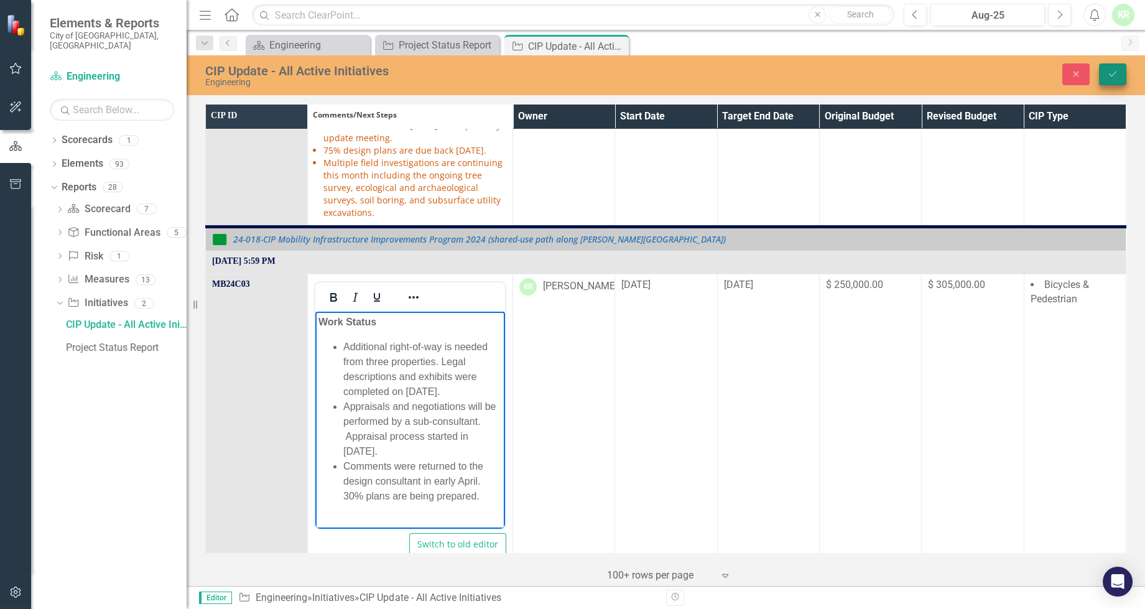
click at [1112, 74] on icon "Save" at bounding box center [1112, 74] width 11 height 9
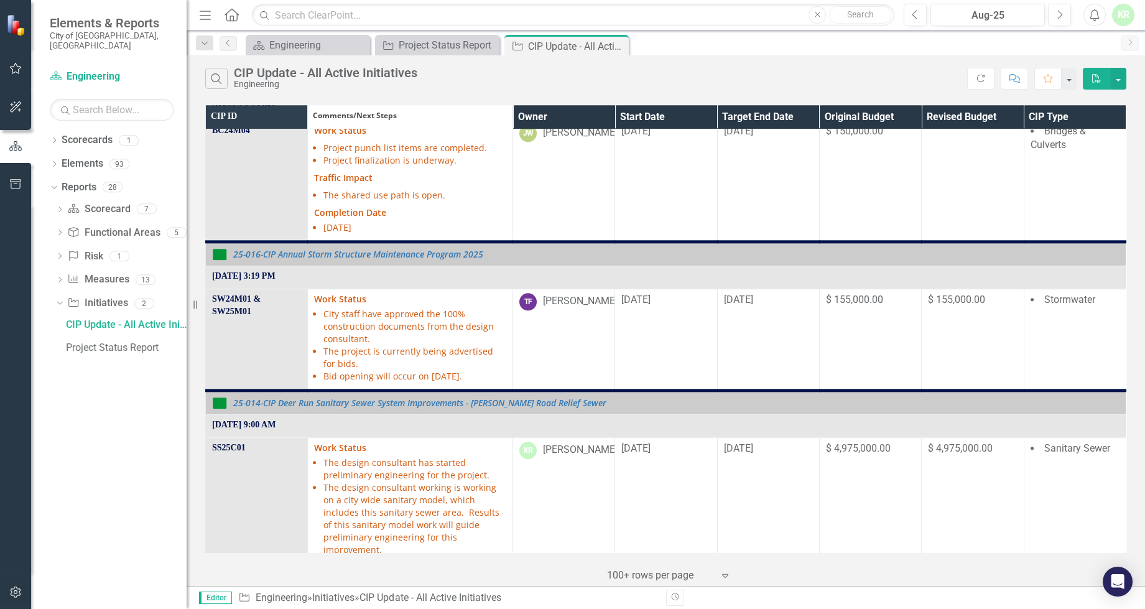
scroll to position [3787, 0]
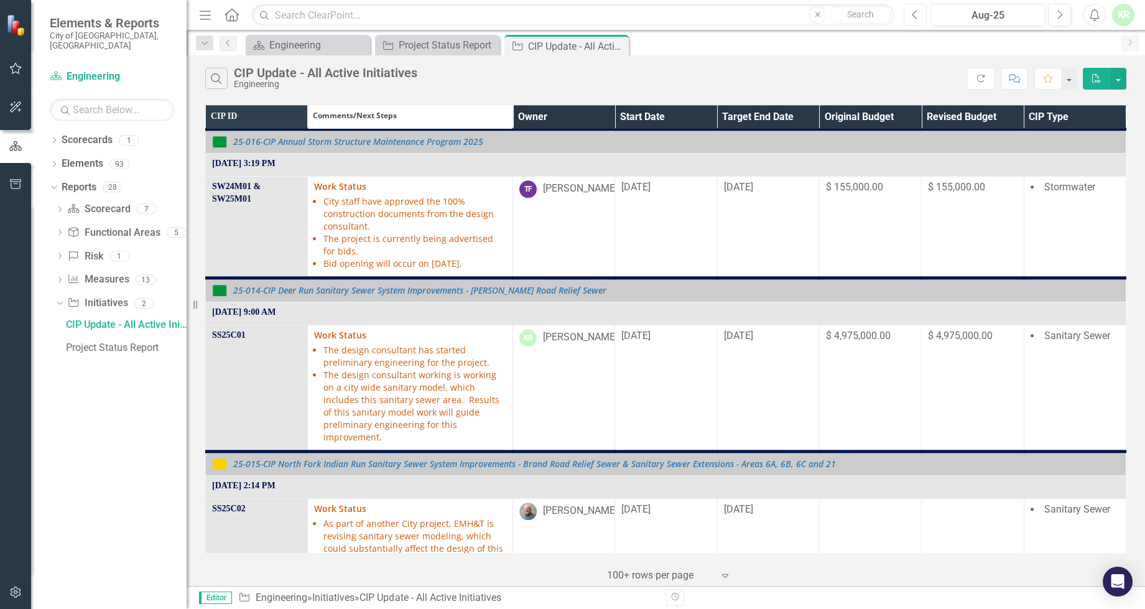
click at [915, 15] on icon "Previous" at bounding box center [915, 14] width 7 height 11
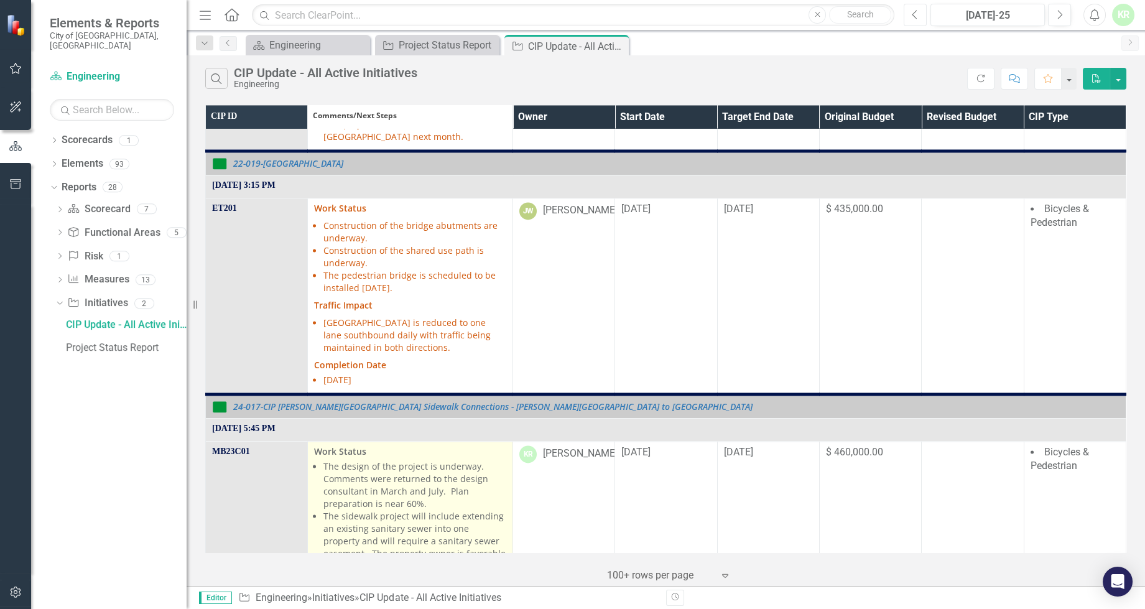
scroll to position [5766, 0]
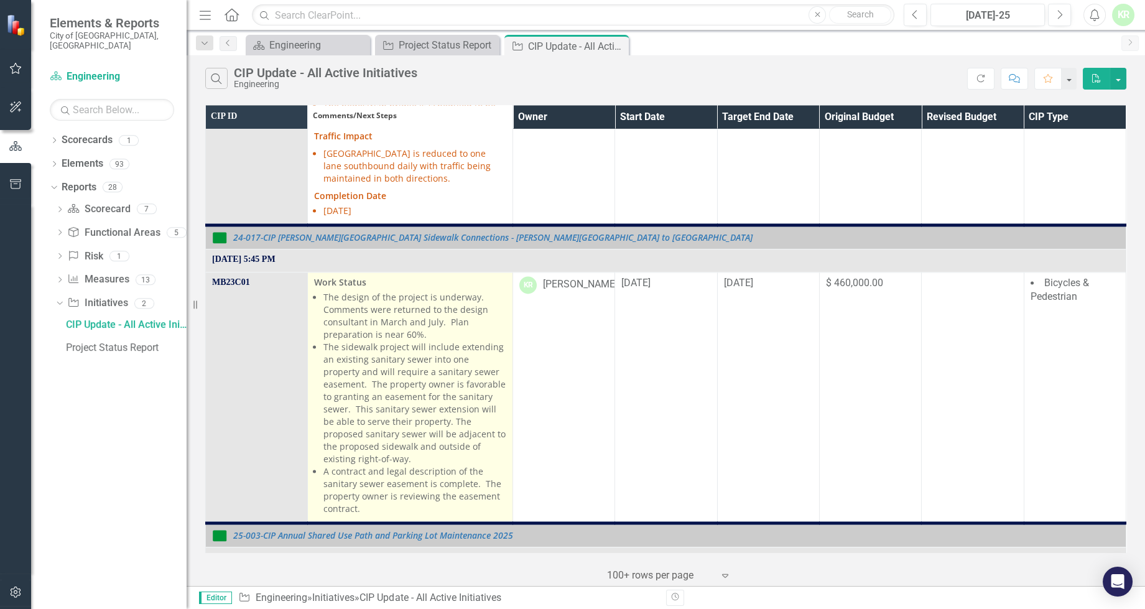
click at [479, 291] on li "The design of the project is underway. Comments were returned to the design con…" at bounding box center [414, 316] width 183 height 50
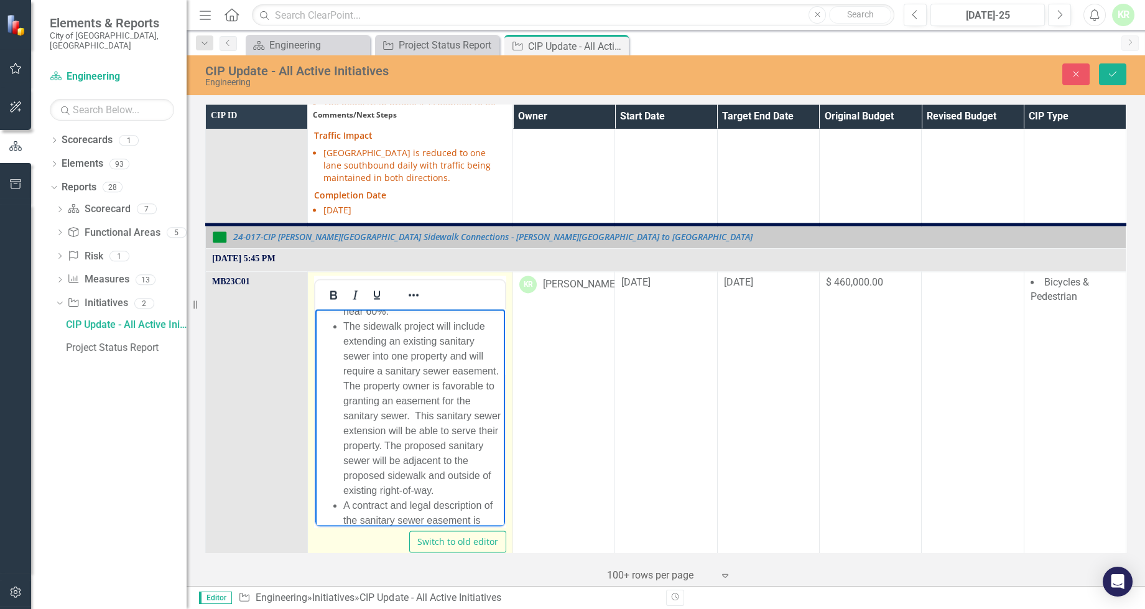
scroll to position [167, 0]
drag, startPoint x: 374, startPoint y: 349, endPoint x: 818, endPoint y: 764, distance: 608.5
click at [505, 525] on html "Work Status The design of the project is underway. Comments were returned to th…" at bounding box center [410, 348] width 190 height 354
copy ul "The design of the project is underway. Comments were returned to the design con…"
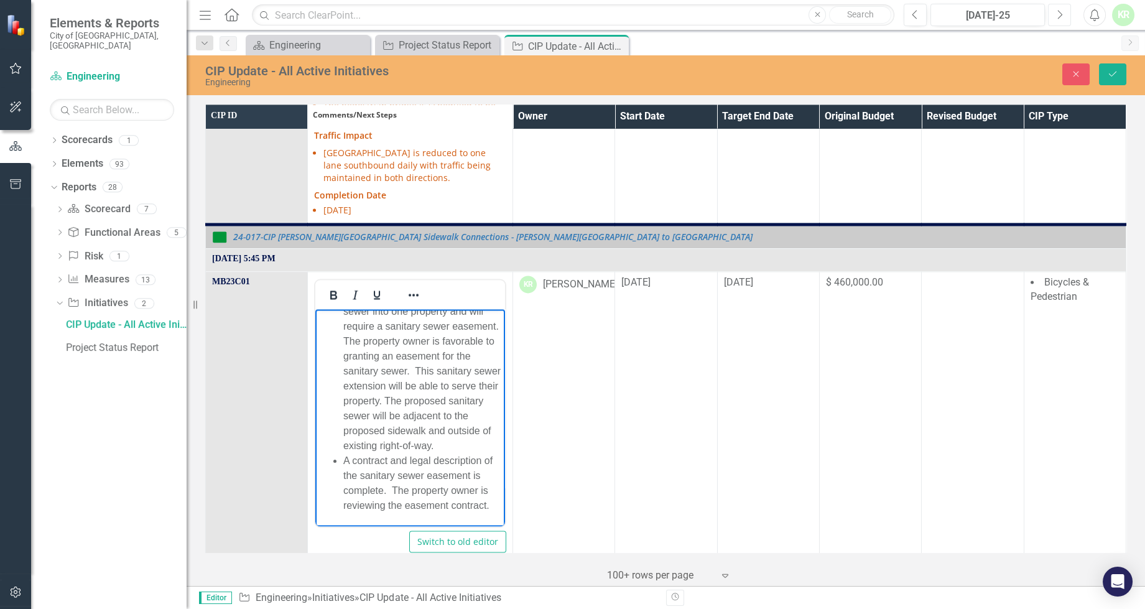
click at [1059, 15] on icon "Next" at bounding box center [1059, 14] width 7 height 11
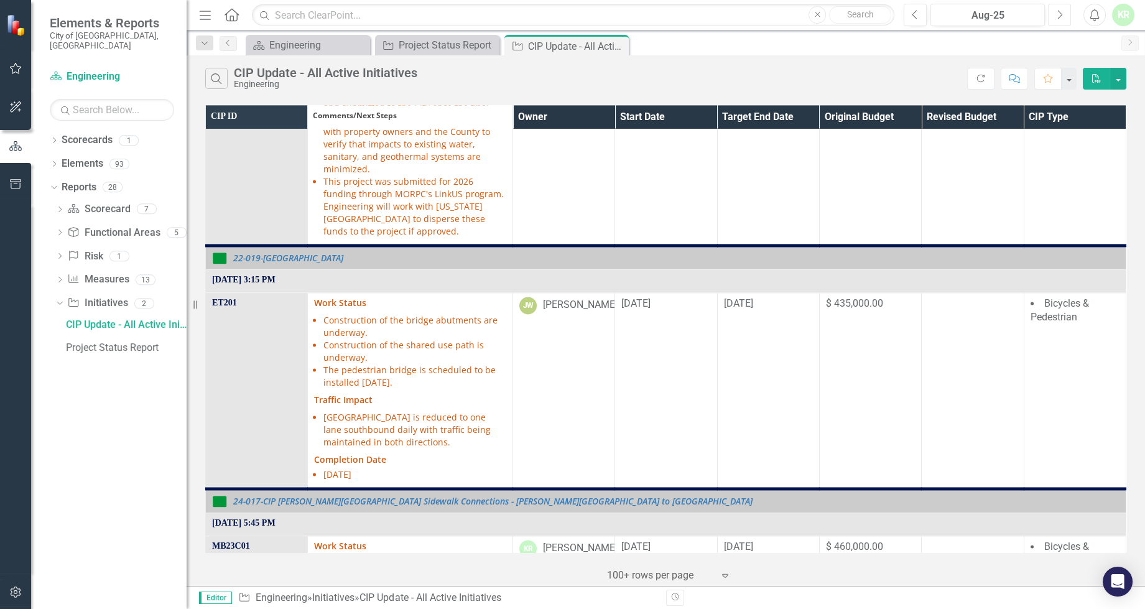
scroll to position [5144, 0]
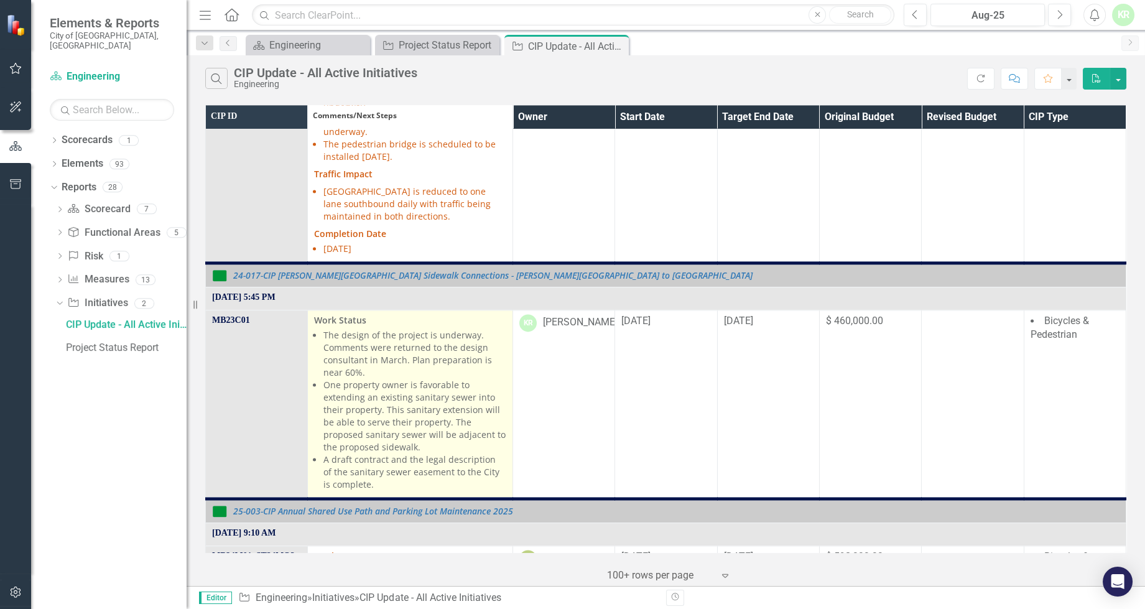
click at [424, 314] on p "Work Status" at bounding box center [410, 320] width 192 height 12
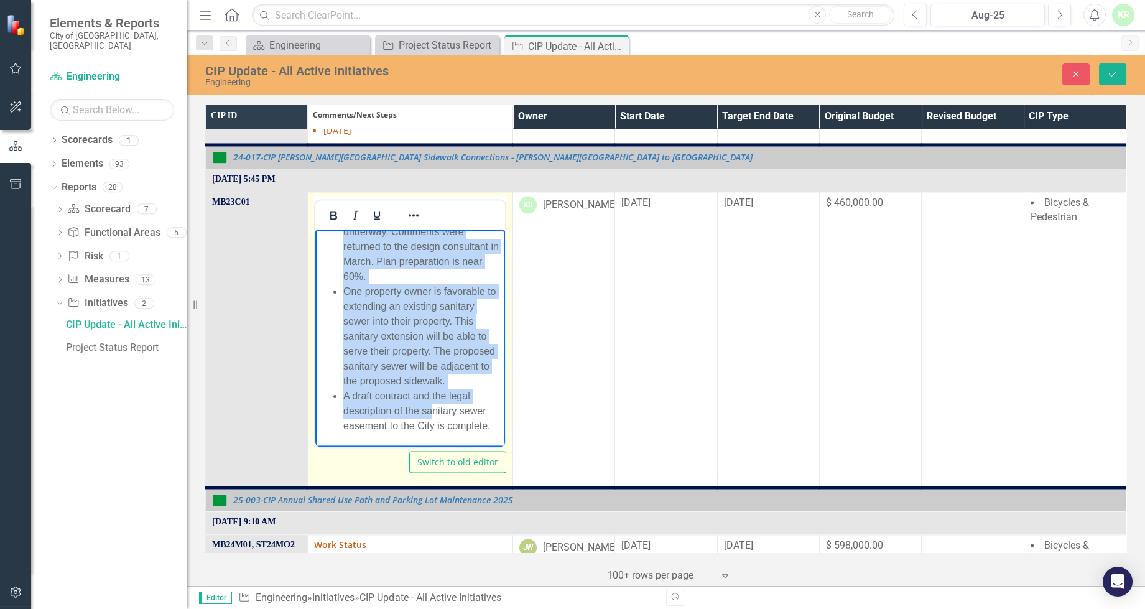
scroll to position [5303, 0]
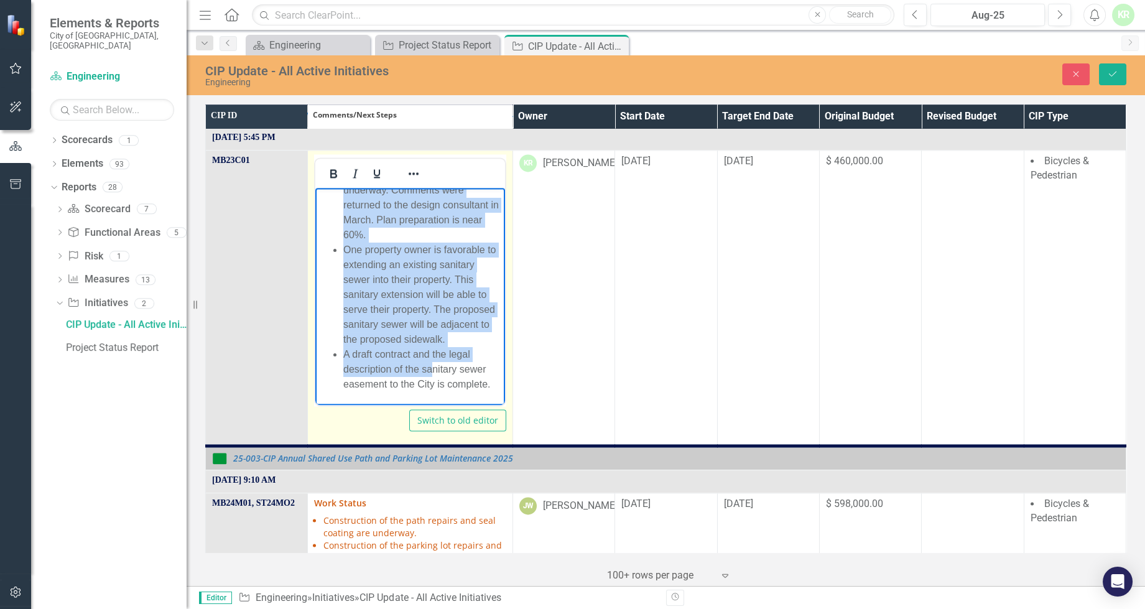
drag, startPoint x: 345, startPoint y: 220, endPoint x: 933, endPoint y: 615, distance: 709.4
click at [505, 404] on html "Work Status The design of the project is underway. Comments were returned to th…" at bounding box center [410, 271] width 190 height 265
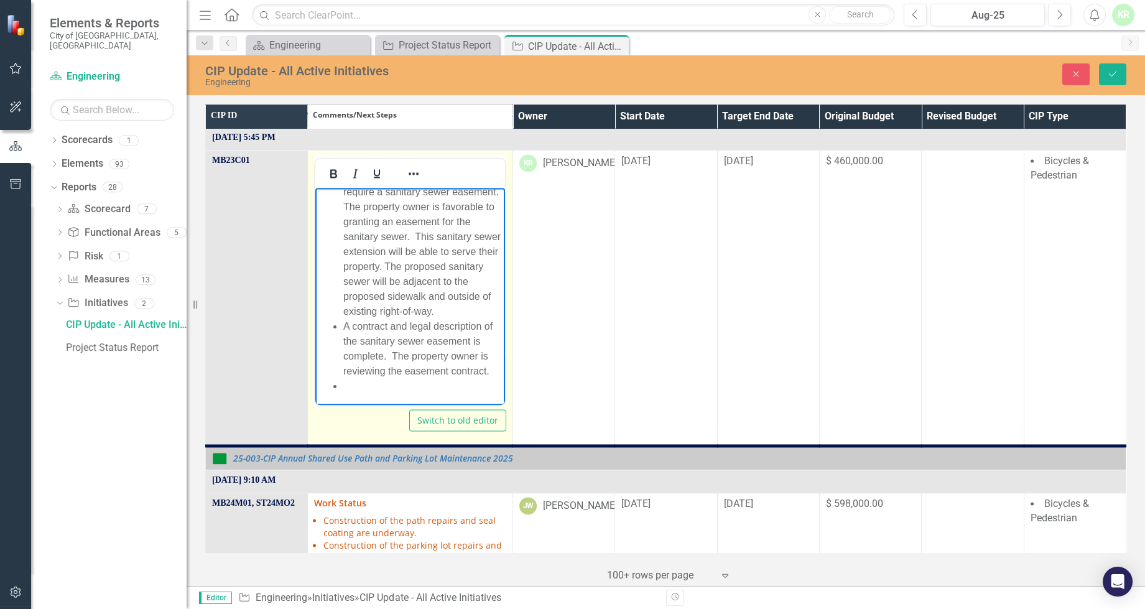
scroll to position [182, 0]
drag, startPoint x: 497, startPoint y: 236, endPoint x: 820, endPoint y: 498, distance: 415.2
click at [394, 369] on li "A contract and legal description of the sanitary sewer easement is complete. Th…" at bounding box center [422, 347] width 159 height 60
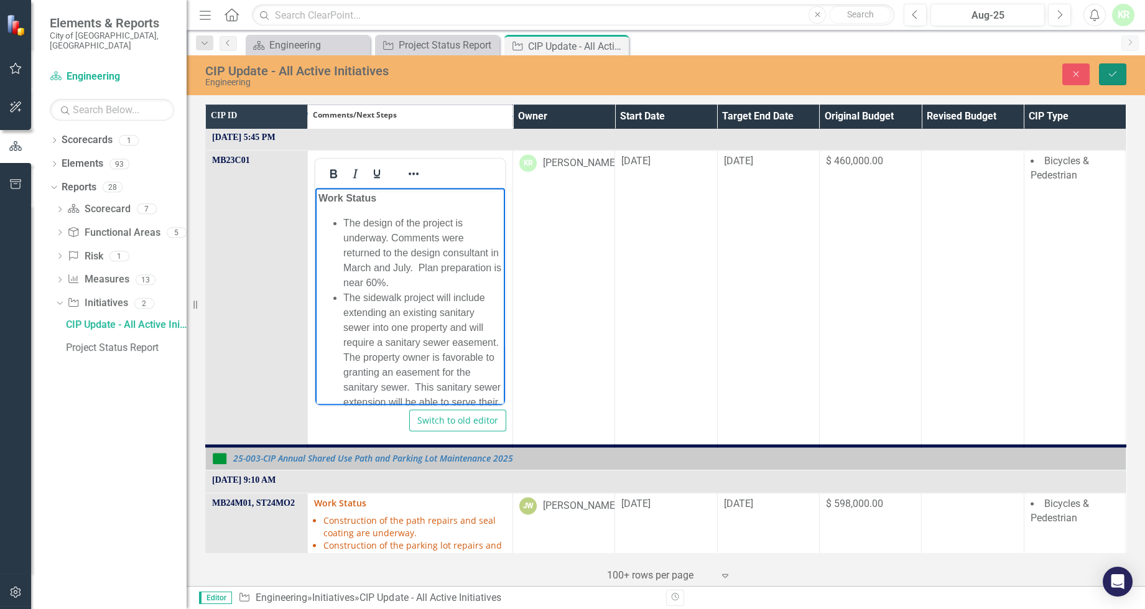
click at [1109, 73] on icon "Save" at bounding box center [1112, 74] width 11 height 9
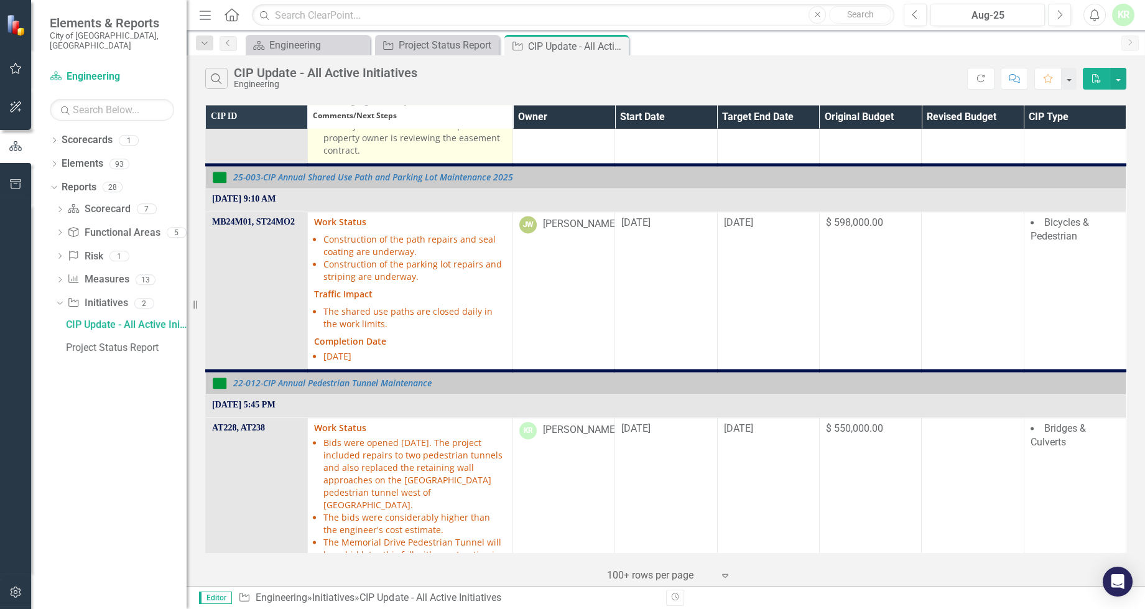
scroll to position [5653, 0]
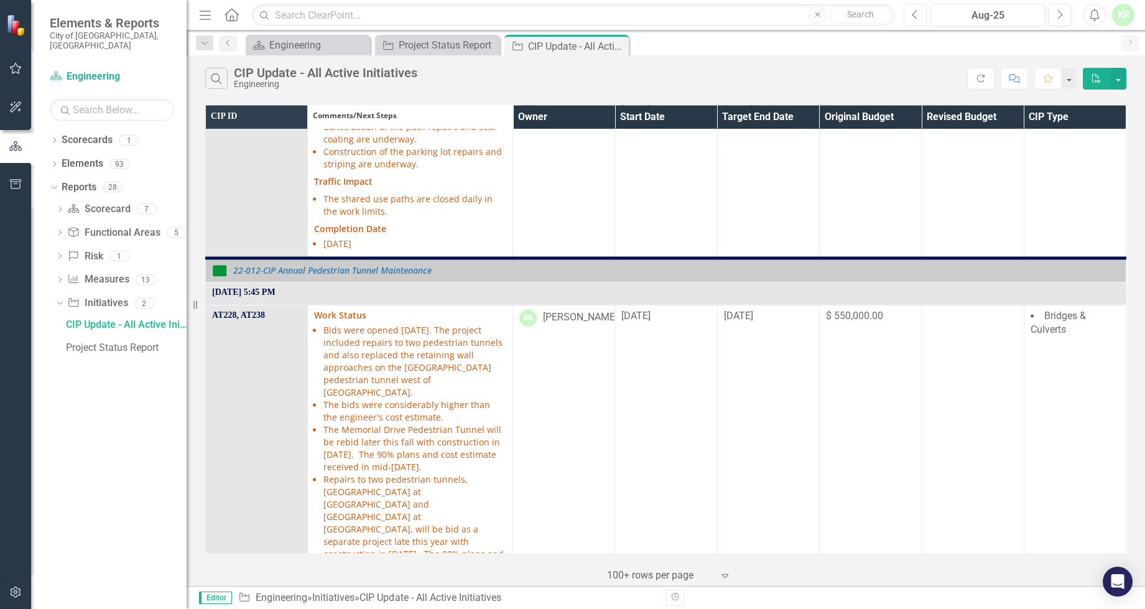
click at [916, 12] on icon "Previous" at bounding box center [915, 14] width 7 height 11
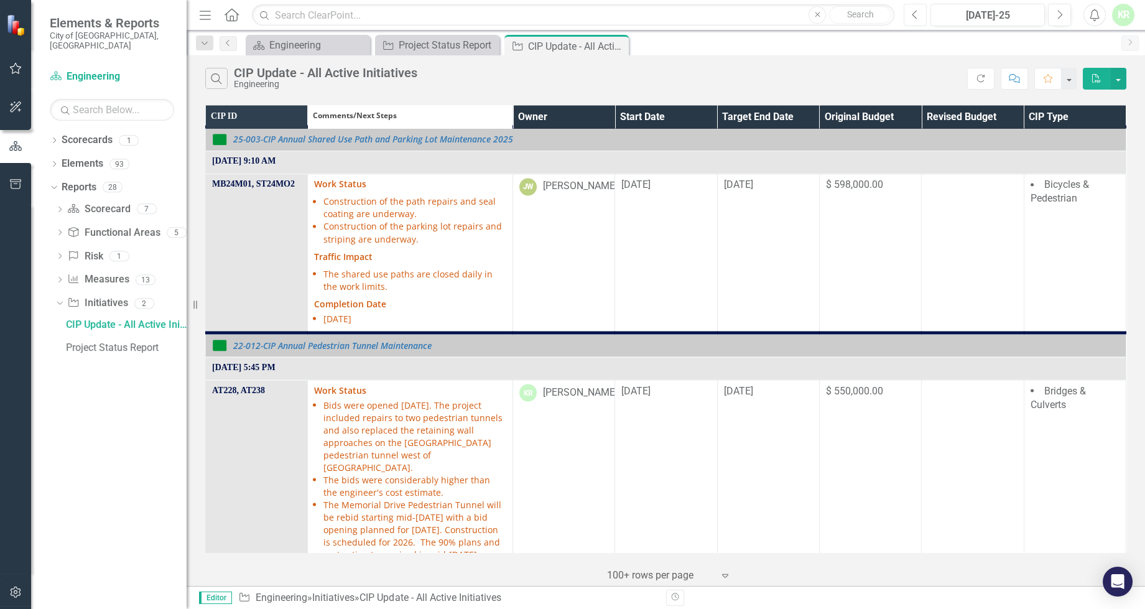
scroll to position [6275, 0]
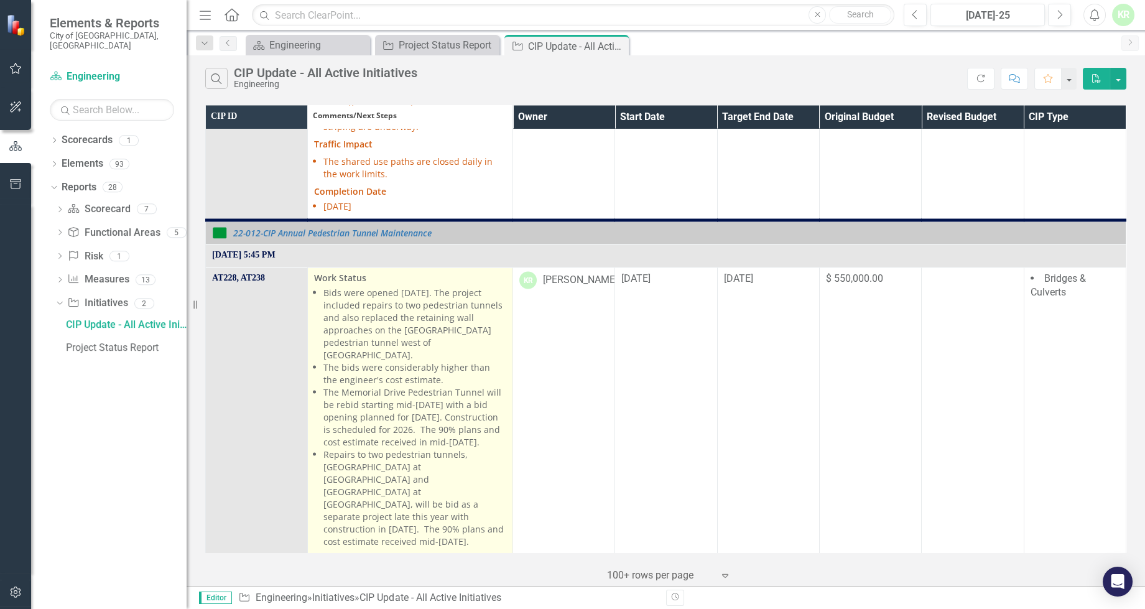
drag, startPoint x: 323, startPoint y: 202, endPoint x: 454, endPoint y: 279, distance: 151.7
click at [454, 286] on ul "Bids were opened Feb. 26. The project included repairs to two pedestrian tunnel…" at bounding box center [414, 416] width 183 height 261
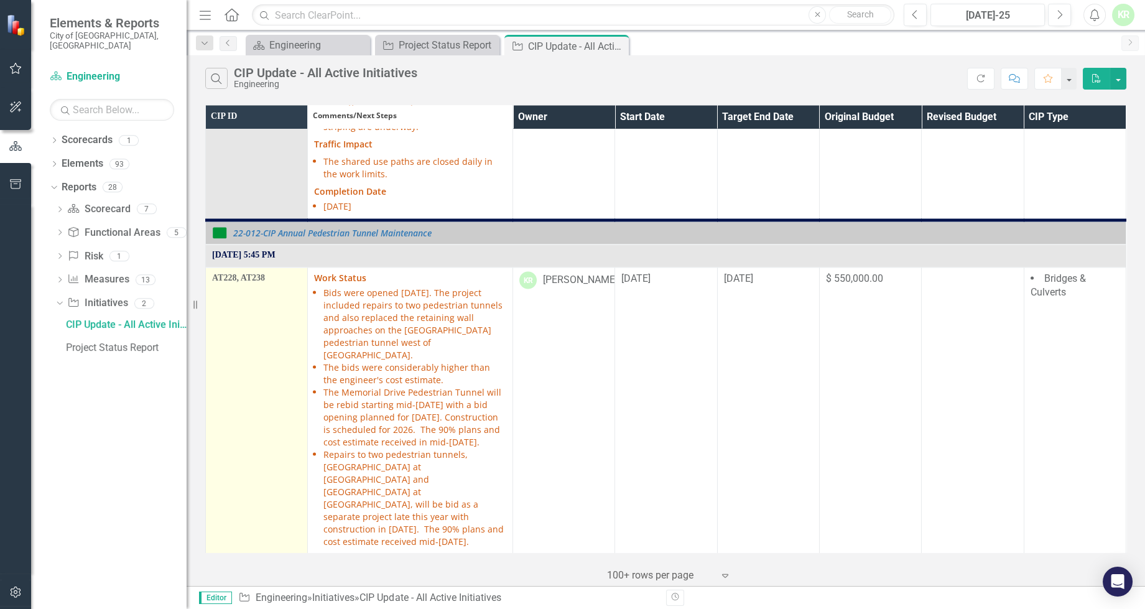
click at [246, 267] on td "AT228, AT238" at bounding box center [257, 411] width 102 height 288
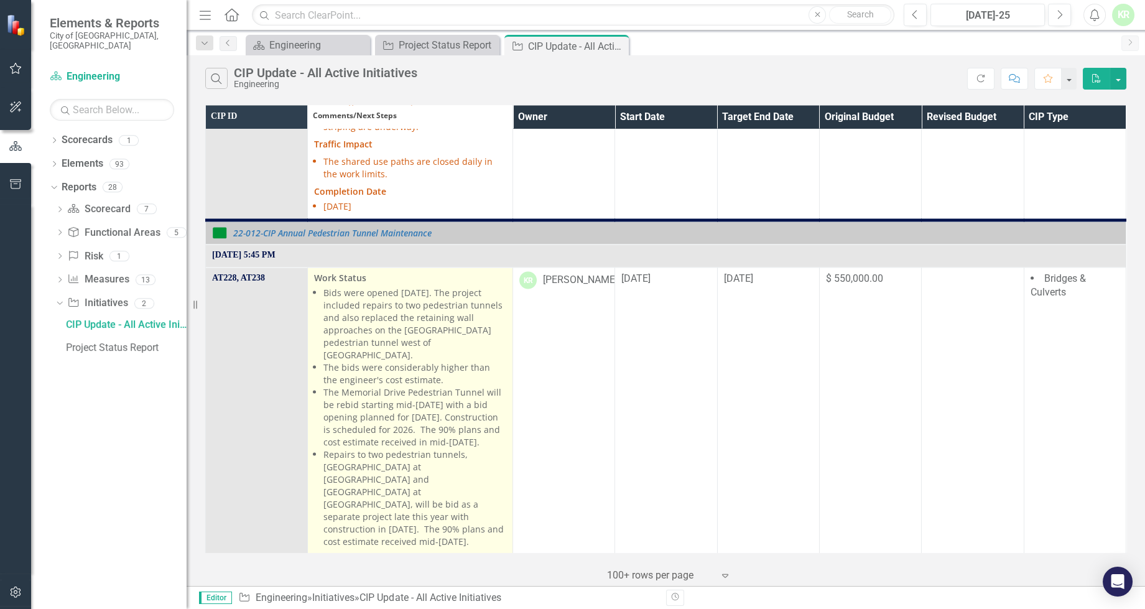
click at [478, 286] on li "Bids were opened [DATE]. The project included repairs to two pedestrian tunnels…" at bounding box center [414, 323] width 183 height 75
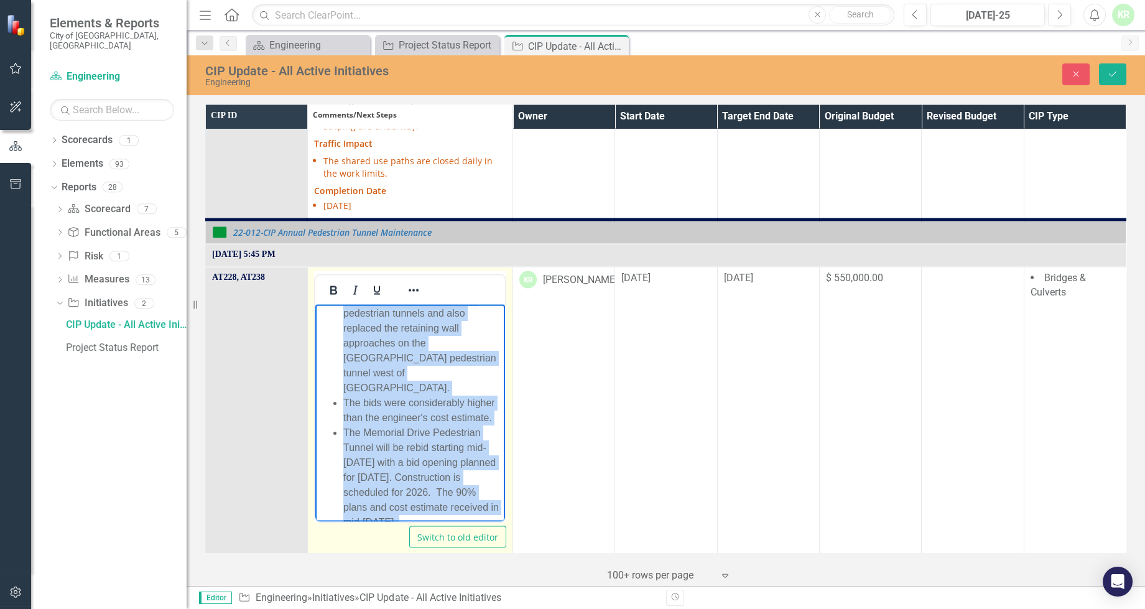
scroll to position [211, 0]
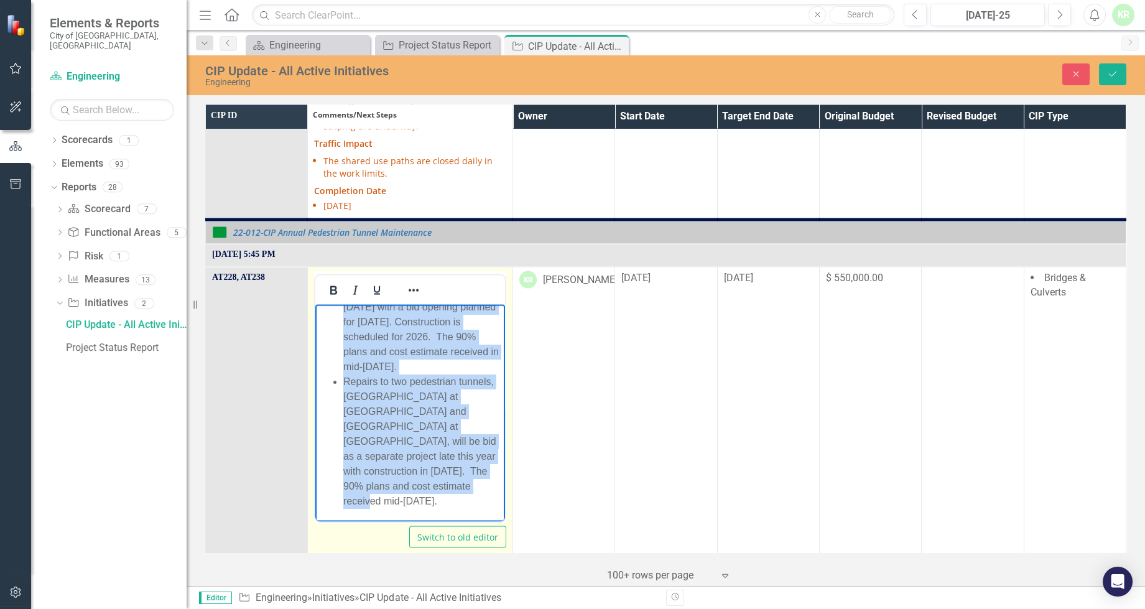
drag, startPoint x: 342, startPoint y: 337, endPoint x: 419, endPoint y: 402, distance: 101.0
click at [482, 521] on html "Work Status Bids were opened Feb. 26. The project included repairs to two pedes…" at bounding box center [410, 306] width 190 height 429
copy ul "Bids were opened Feb. 26. The project included repairs to two pedestrian tunnel…"
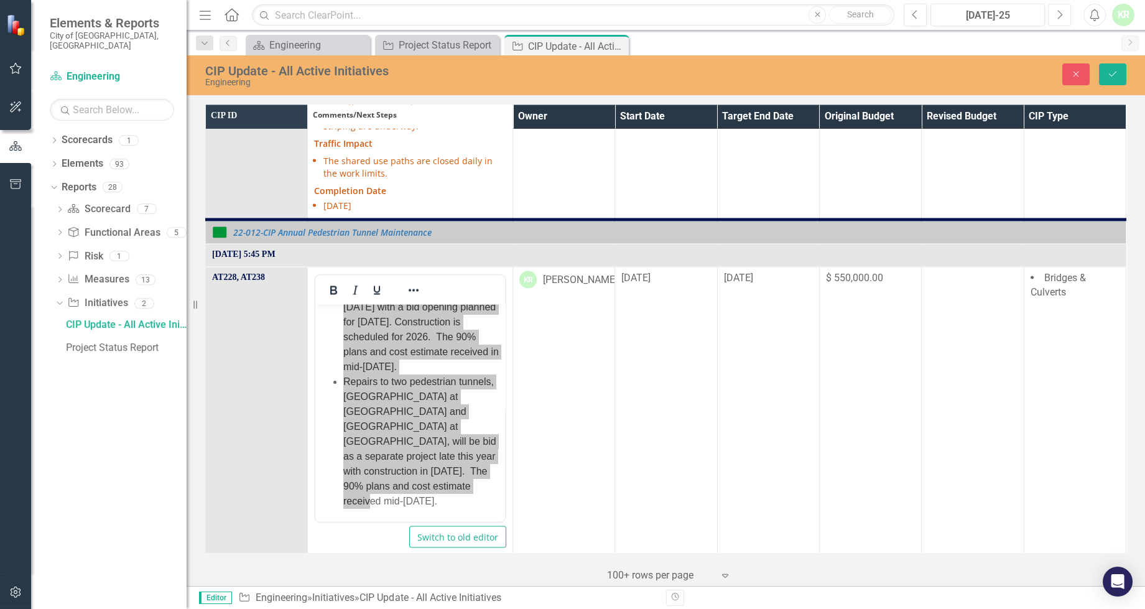
click at [1058, 15] on icon "Next" at bounding box center [1059, 14] width 7 height 11
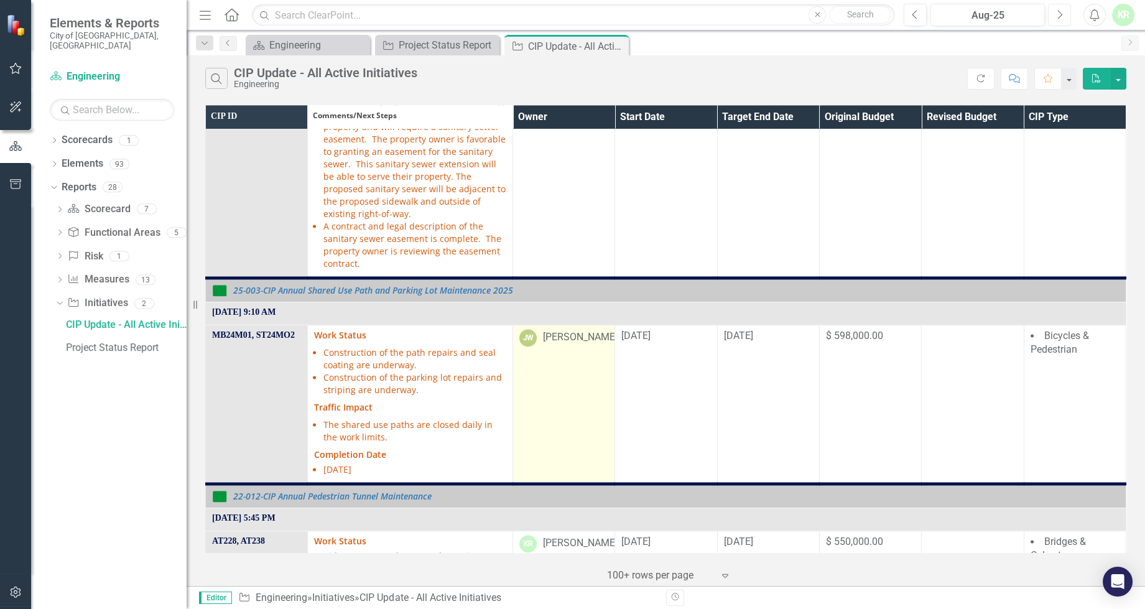
scroll to position [5653, 0]
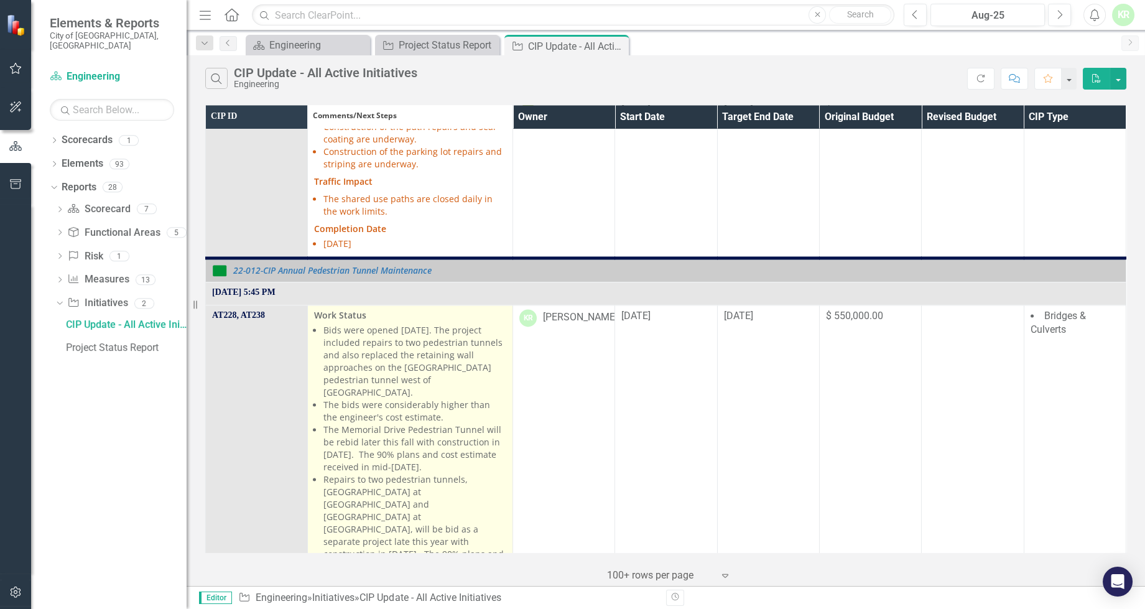
click at [399, 309] on p "Work Status" at bounding box center [410, 315] width 192 height 12
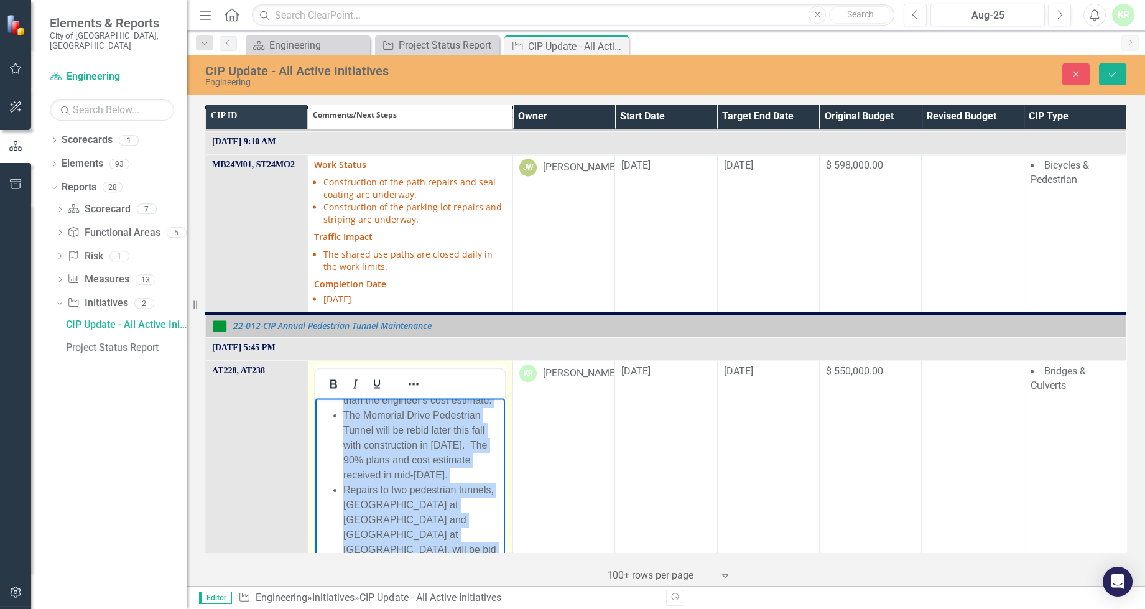
scroll to position [5654, 0]
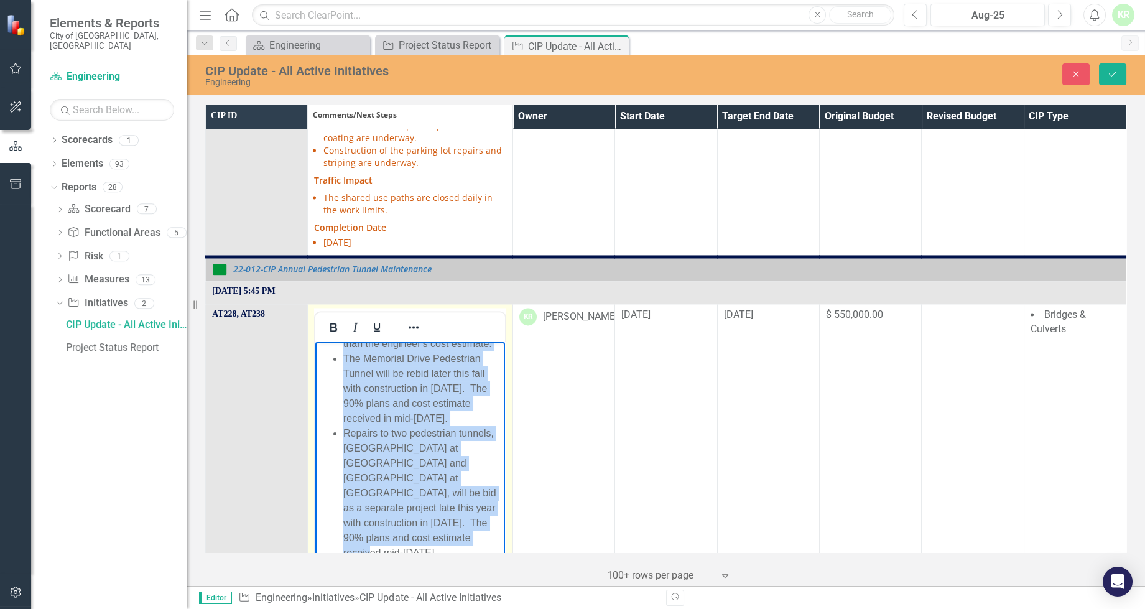
drag, startPoint x: 343, startPoint y: 373, endPoint x: 416, endPoint y: 504, distance: 149.5
click at [483, 542] on ul "Bids were opened Feb. 26. The project included repairs to two pedestrian tunnel…" at bounding box center [409, 380] width 183 height 358
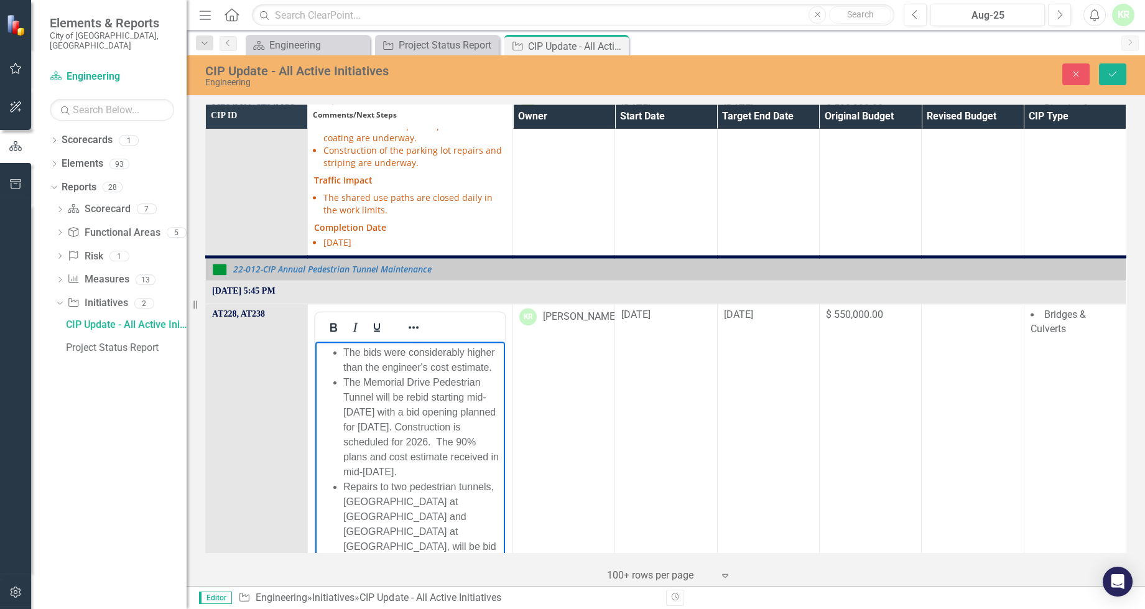
scroll to position [226, 0]
click at [461, 520] on li "Repairs to two pedestrian tunnels, [GEOGRAPHIC_DATA] at [GEOGRAPHIC_DATA] and […" at bounding box center [422, 463] width 159 height 134
click at [1111, 73] on icon "Save" at bounding box center [1112, 74] width 11 height 9
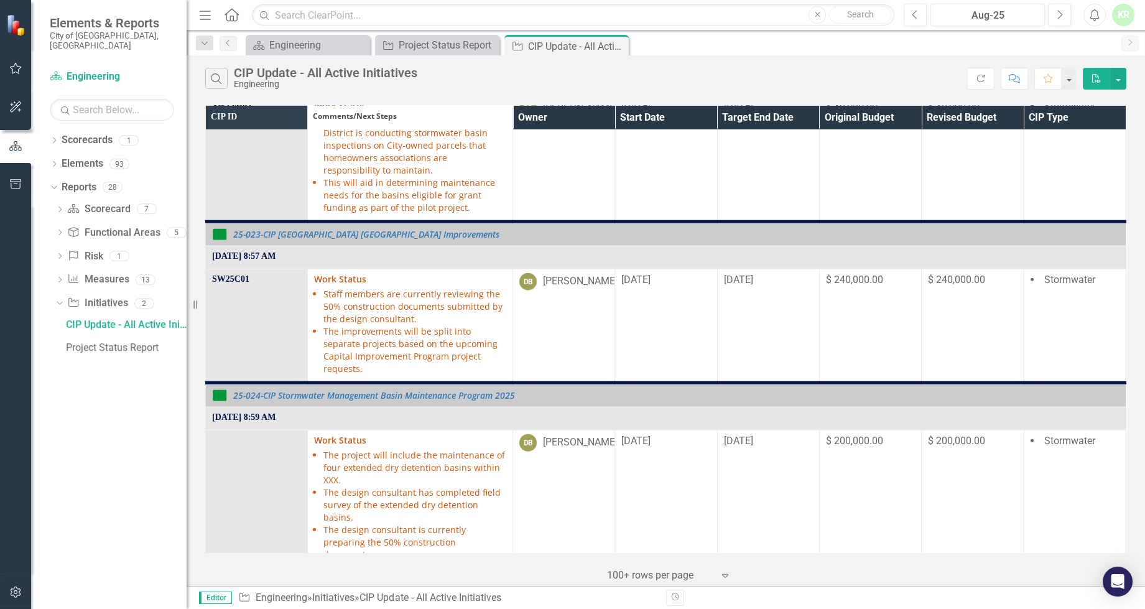
scroll to position [9075, 0]
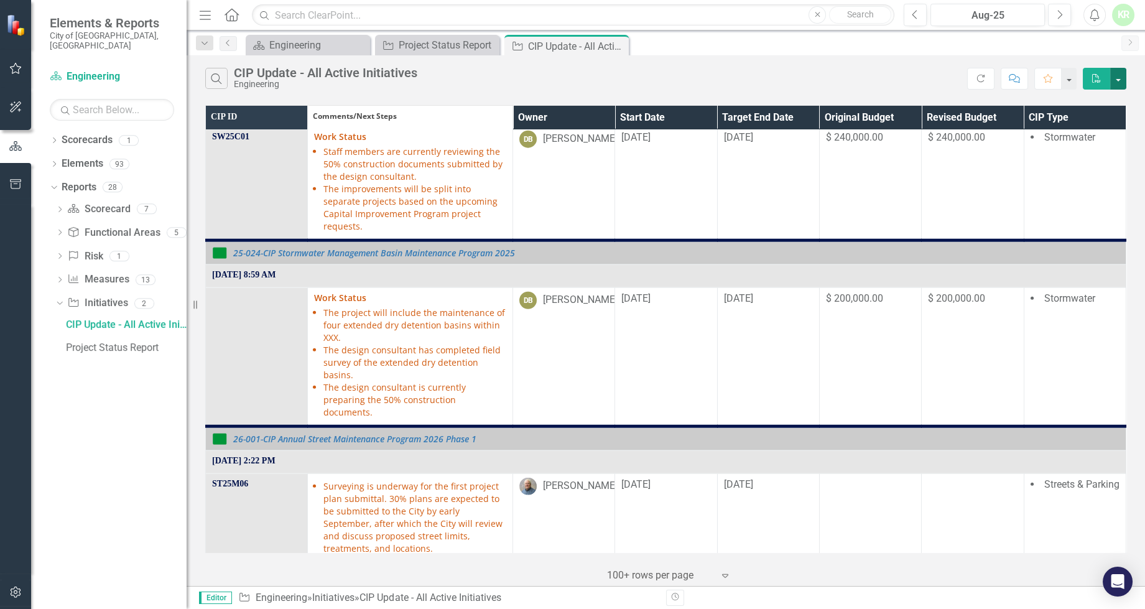
click at [1118, 78] on button "button" at bounding box center [1118, 79] width 16 height 22
click at [871, 71] on div "Search CIP Update - All Active Initiatives Engineering" at bounding box center [586, 78] width 762 height 21
click at [871, 68] on div "Search CIP Update - All Active Initiatives Engineering" at bounding box center [586, 78] width 762 height 21
click at [917, 16] on icon "Previous" at bounding box center [915, 14] width 7 height 11
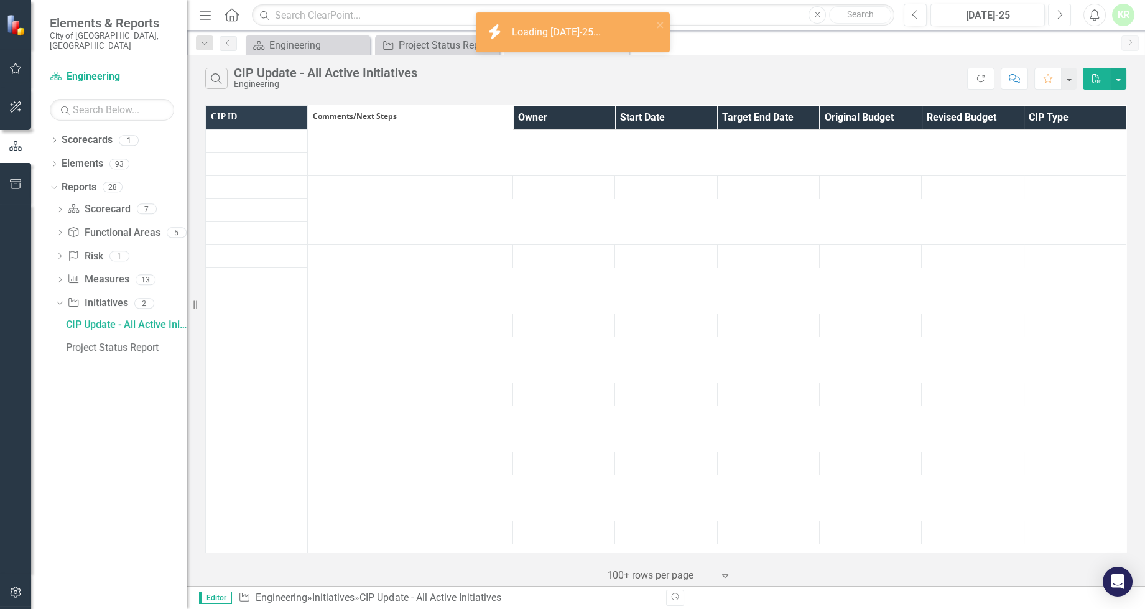
click at [1057, 12] on icon "Next" at bounding box center [1059, 14] width 7 height 11
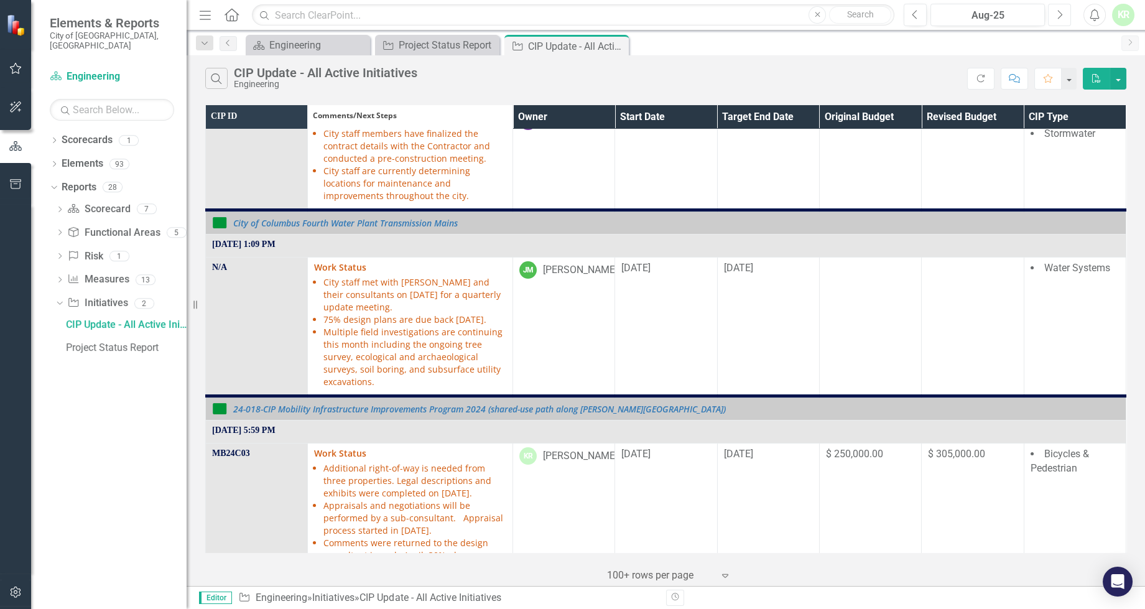
scroll to position [734, 0]
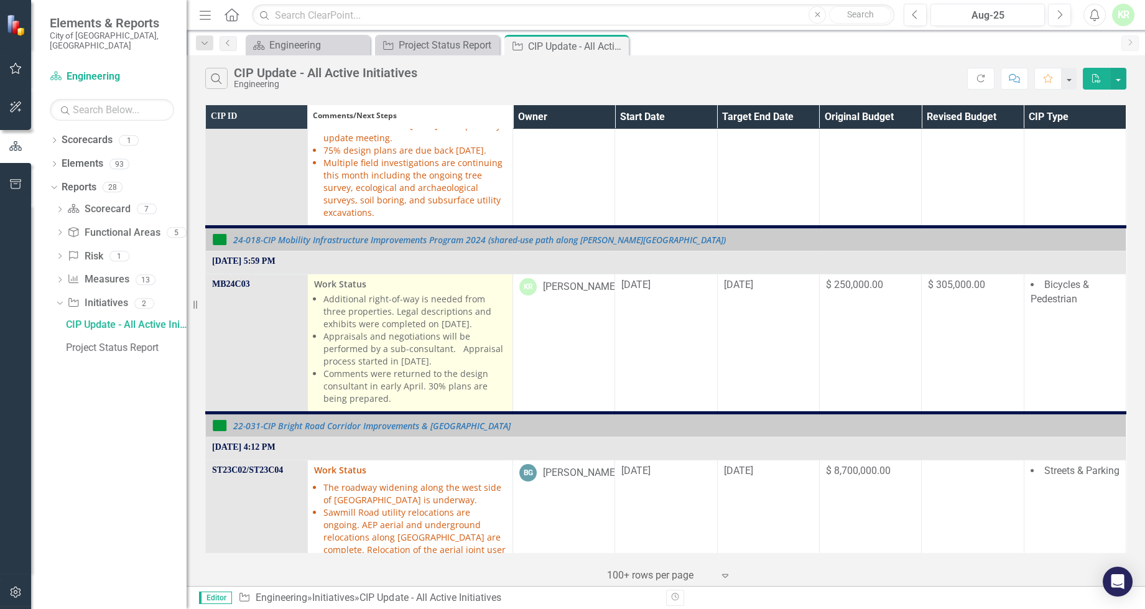
click at [466, 368] on li "Appraisals and negotiations will be performed by a sub-consultant. Appraisal pr…" at bounding box center [414, 348] width 183 height 37
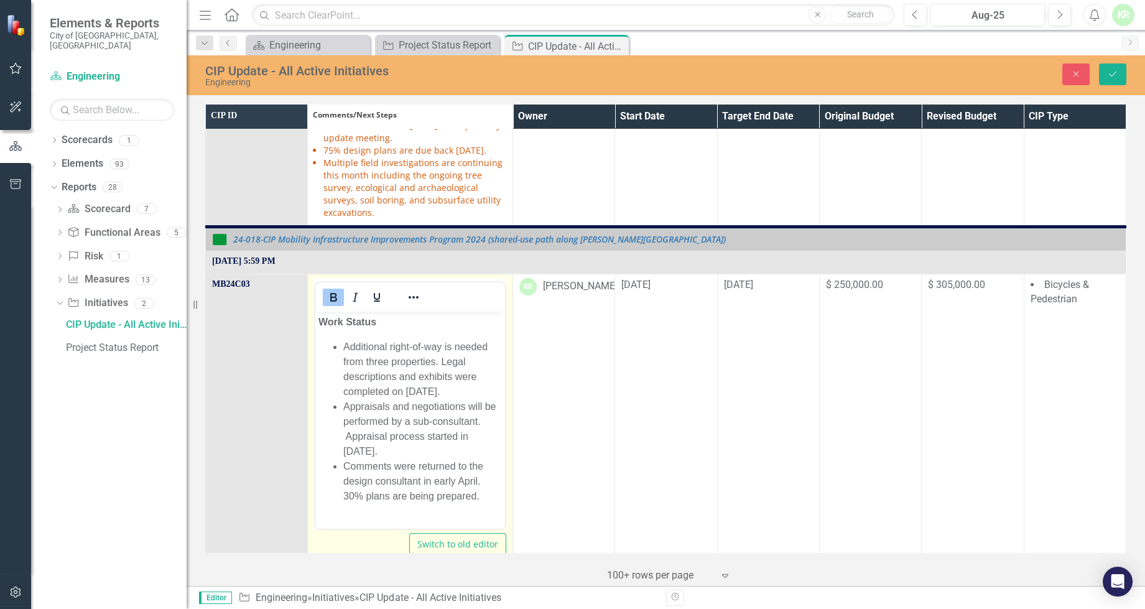
scroll to position [791, 0]
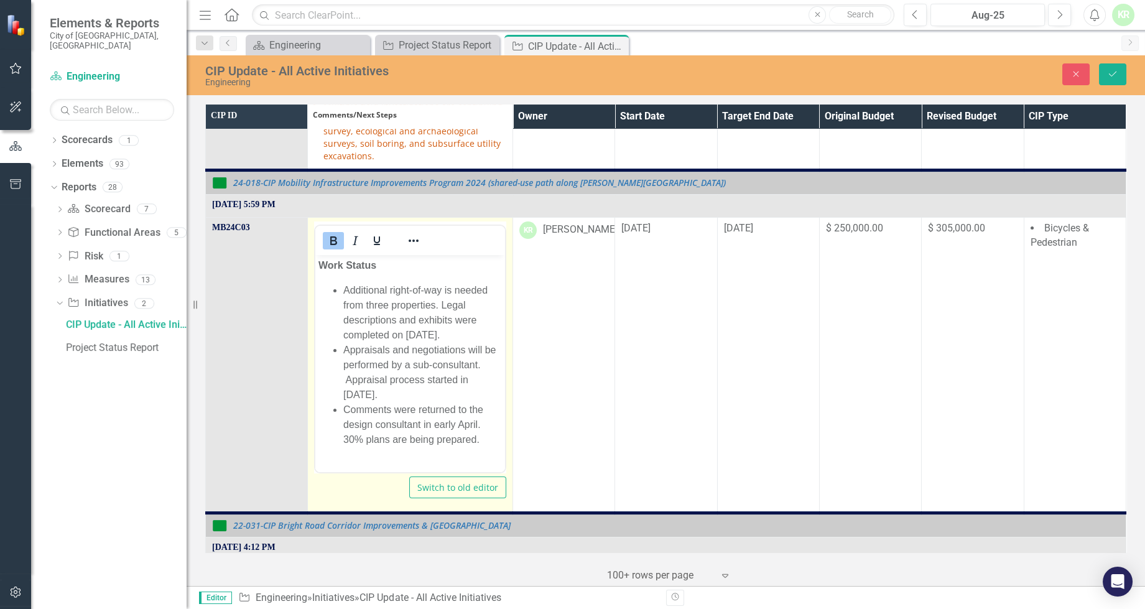
click at [434, 420] on li "Comments were returned to the design consultant in early April. 30% plans are b…" at bounding box center [422, 424] width 159 height 45
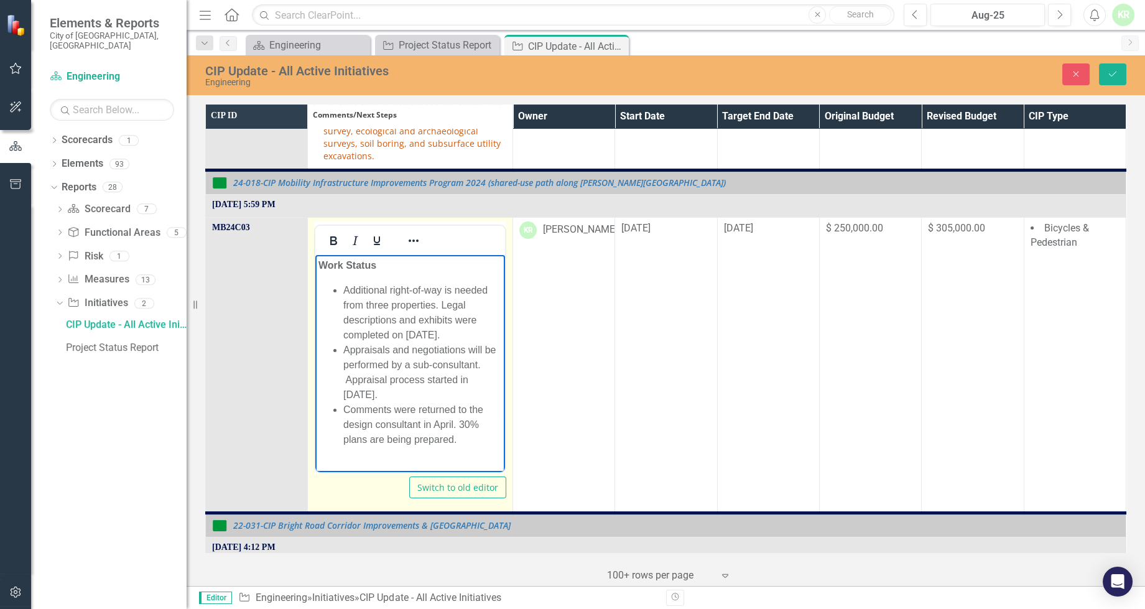
click at [454, 422] on li "Comments were returned to the design consultant in April. 30% plans are being p…" at bounding box center [422, 424] width 159 height 45
click at [420, 267] on p "Work Status" at bounding box center [409, 264] width 183 height 15
click at [407, 274] on body "Work Status Additional right-of-way is needed from three properties. Legal desc…" at bounding box center [410, 356] width 190 height 205
click at [356, 280] on body "Work Status Additional right-of-way is needed from three properties. Legal desc…" at bounding box center [410, 356] width 190 height 205
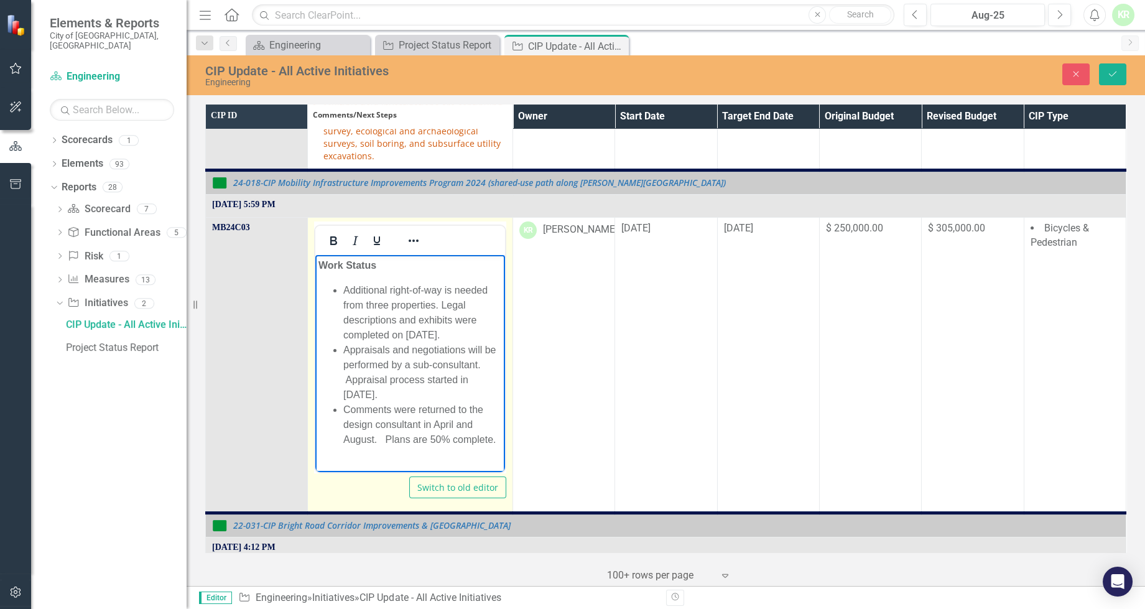
click at [430, 275] on body "Work Status Additional right-of-way is needed from three properties. Legal desc…" at bounding box center [410, 356] width 190 height 205
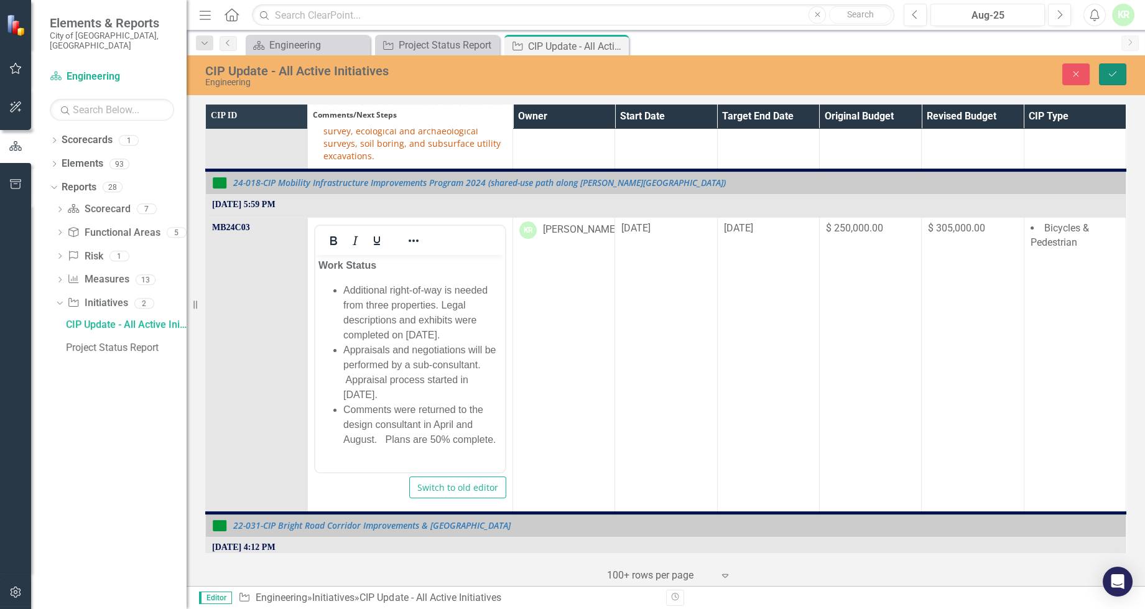
click at [1113, 72] on icon "Save" at bounding box center [1112, 74] width 11 height 9
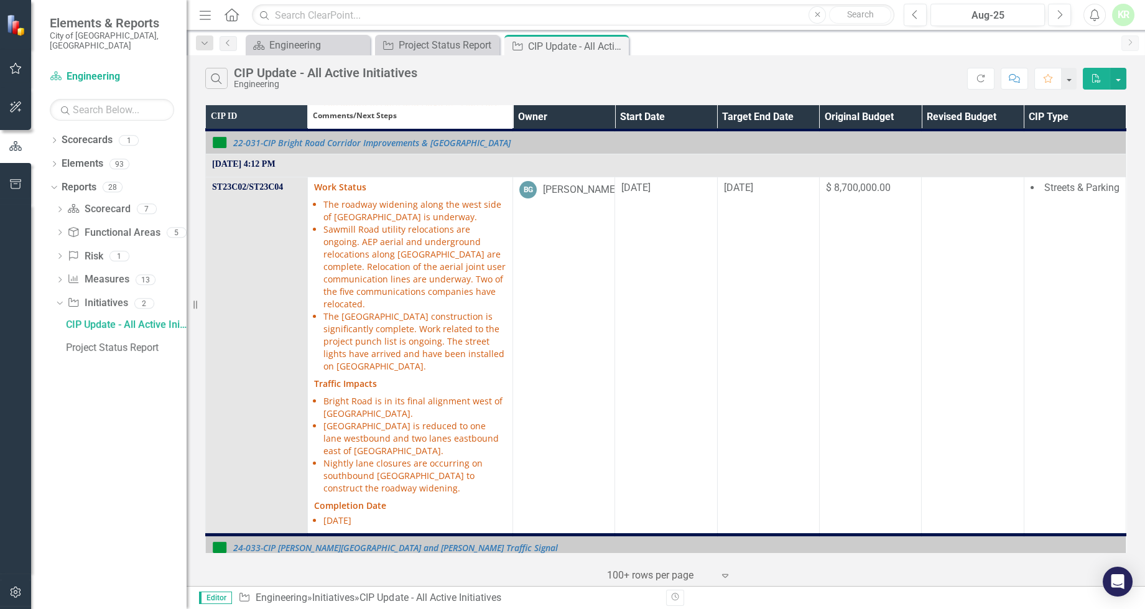
scroll to position [678, 0]
